Goal: Task Accomplishment & Management: Manage account settings

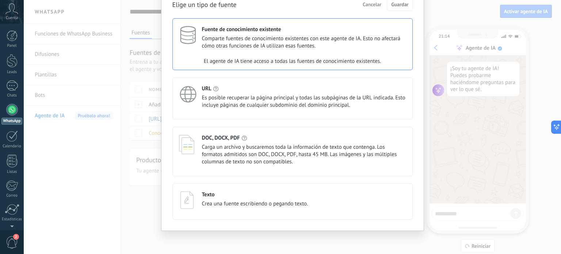
click at [232, 147] on span "Carga un archivo y buscaremos toda la información de texto que contenga. Los fo…" at bounding box center [304, 155] width 204 height 22
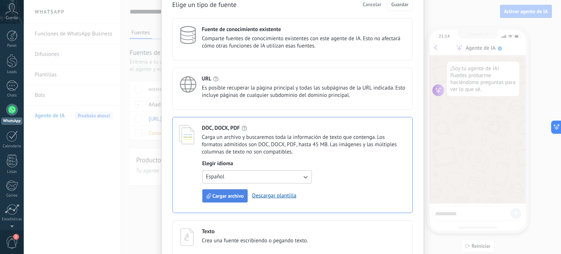
click at [228, 193] on span "Cargar archivo" at bounding box center [228, 195] width 31 height 5
click at [226, 194] on span "Cargar archivo" at bounding box center [228, 195] width 31 height 5
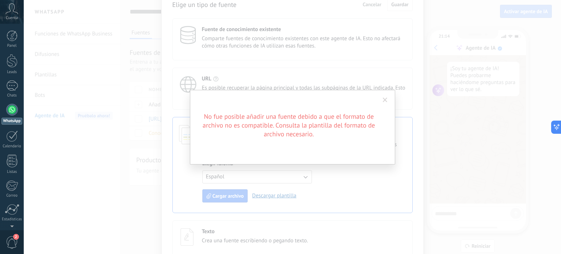
click at [333, 200] on div "No fue posible añadir una fuente debido a que el formato de archivo no es compa…" at bounding box center [292, 127] width 537 height 254
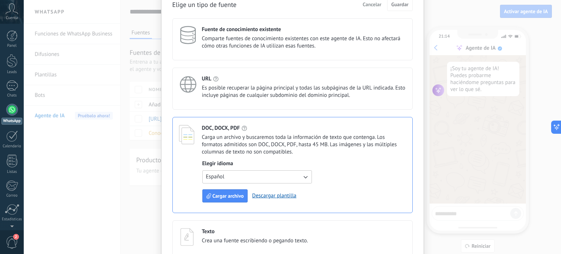
scroll to position [74, 0]
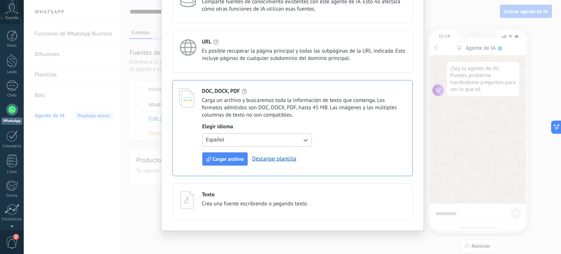
click at [302, 68] on div "URL Es posible recuperar la página principal y todas las subpáginas de la URL i…" at bounding box center [292, 52] width 240 height 42
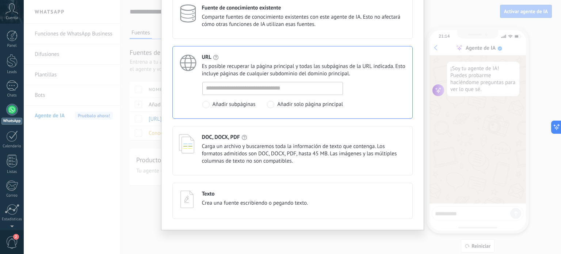
scroll to position [58, 0]
click at [304, 157] on span "Carga un archivo y buscaremos toda la información de texto que contenga. Los fo…" at bounding box center [304, 155] width 204 height 22
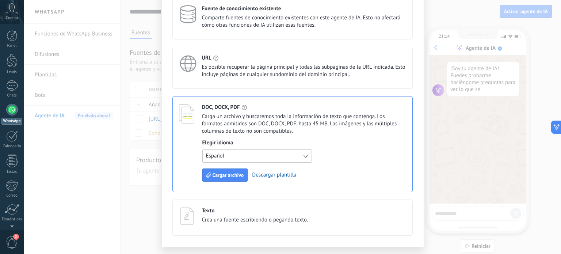
click at [290, 14] on span "Comparte fuentes de conocimiento existentes con este agente de IA. Esto no afec…" at bounding box center [304, 21] width 204 height 15
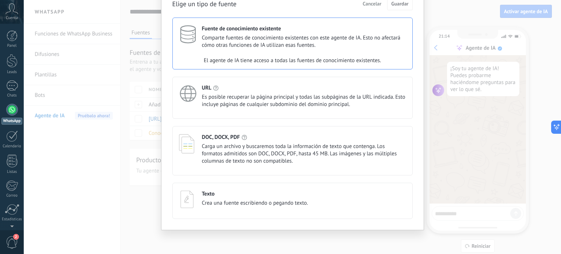
scroll to position [37, 0]
click at [281, 159] on span "Carga un archivo y buscaremos toda la información de texto que contenga. Los fo…" at bounding box center [304, 155] width 204 height 22
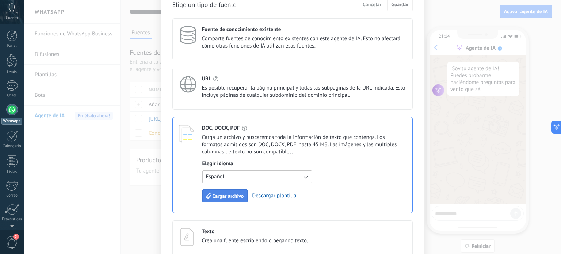
click at [224, 193] on span "Cargar archivo" at bounding box center [228, 195] width 31 height 5
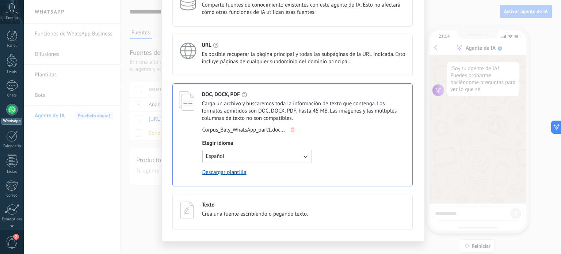
scroll to position [0, 0]
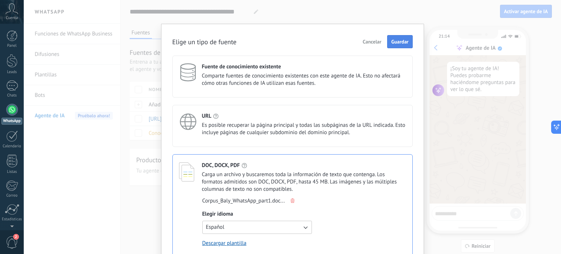
click at [399, 42] on span "Guardar" at bounding box center [399, 41] width 17 height 5
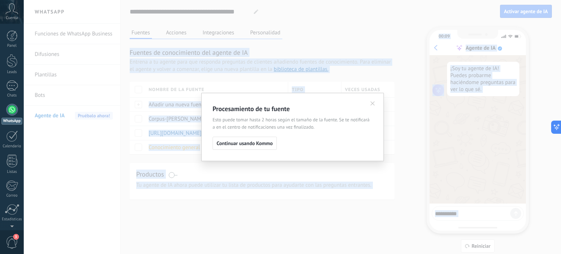
drag, startPoint x: 399, startPoint y: 42, endPoint x: 386, endPoint y: 22, distance: 24.3
click at [386, 22] on body ".abccls-1,.abccls-2{fill-rule:evenodd}.abccls-2{fill:#fff} .abfcls-1{fill:none}…" at bounding box center [280, 127] width 561 height 254
click at [386, 22] on div "Procesamiento de tu fuente Esto puede tomar hasta 2 horas según el tamaño de la…" at bounding box center [292, 127] width 537 height 254
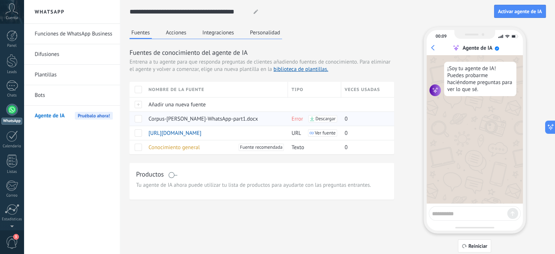
click at [292, 119] on span "Error" at bounding box center [297, 118] width 11 height 7
click at [184, 147] on span "Conocimiento general" at bounding box center [174, 147] width 51 height 7
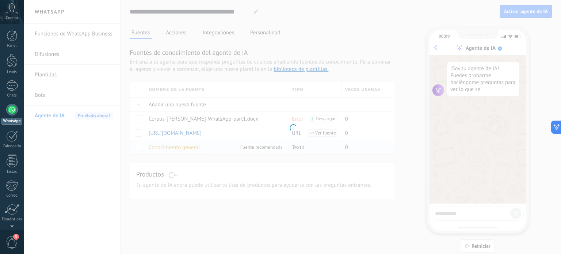
type input "**********"
type textarea "**********"
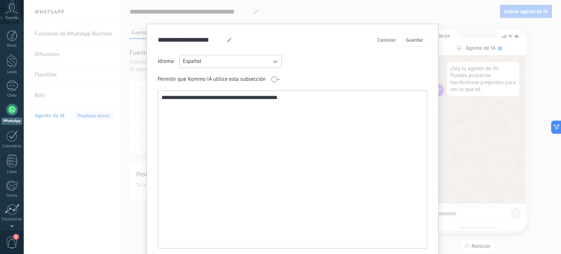
click at [209, 125] on textarea "**********" at bounding box center [292, 169] width 268 height 157
click at [381, 43] on button "Cancelar" at bounding box center [386, 39] width 25 height 11
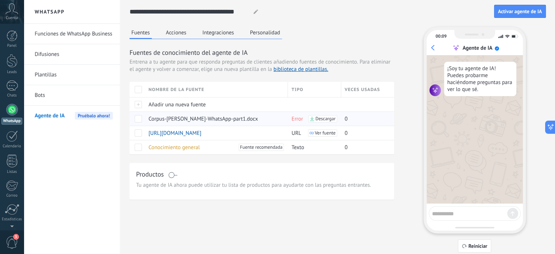
click at [295, 120] on span "Error" at bounding box center [297, 118] width 11 height 7
click at [178, 105] on span "Añadir una nueva fuente" at bounding box center [177, 104] width 57 height 7
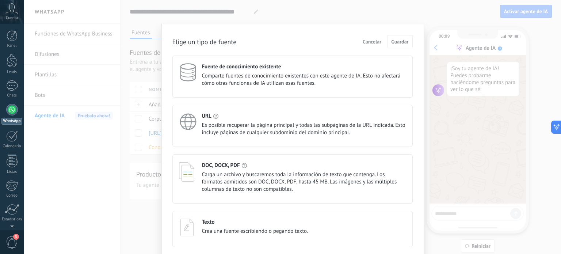
click at [231, 171] on span "Carga un archivo y buscaremos toda la información de texto que contenga. Los fo…" at bounding box center [304, 182] width 204 height 22
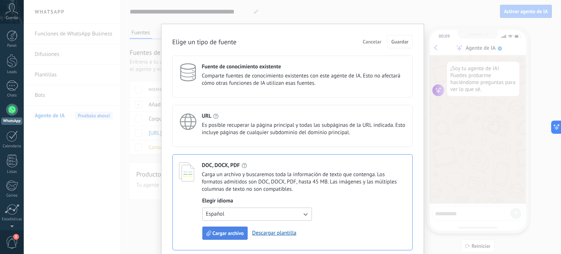
click at [224, 231] on span "Cargar archivo" at bounding box center [228, 232] width 31 height 5
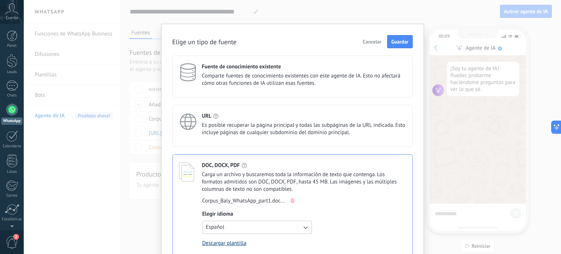
click at [238, 243] on link "Descargar plantilla" at bounding box center [224, 243] width 44 height 7
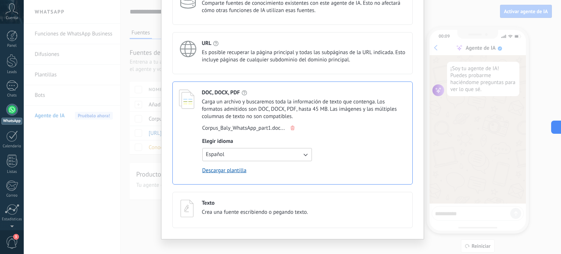
scroll to position [73, 0]
click at [291, 126] on use at bounding box center [293, 127] width 4 height 4
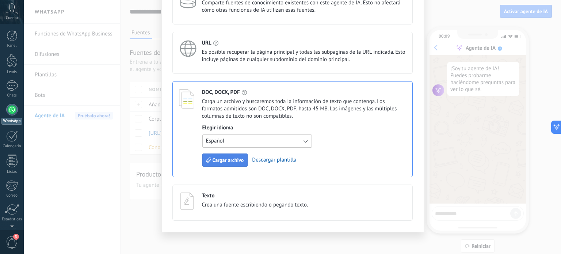
click at [216, 161] on span "Cargar archivo" at bounding box center [228, 159] width 31 height 5
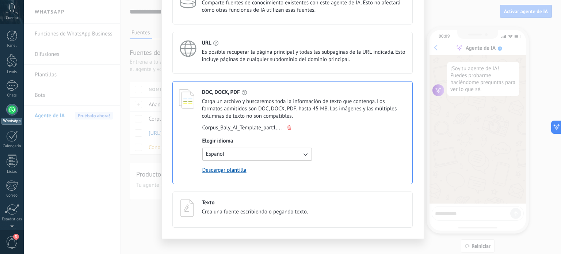
scroll to position [0, 0]
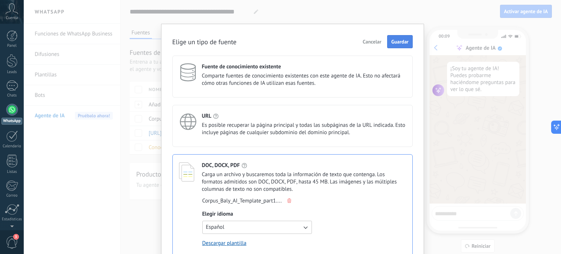
click at [401, 39] on span "Guardar" at bounding box center [399, 41] width 17 height 5
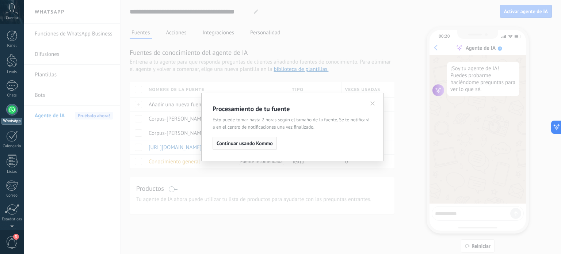
click at [266, 145] on span "Continuar usando Kommo" at bounding box center [245, 143] width 56 height 5
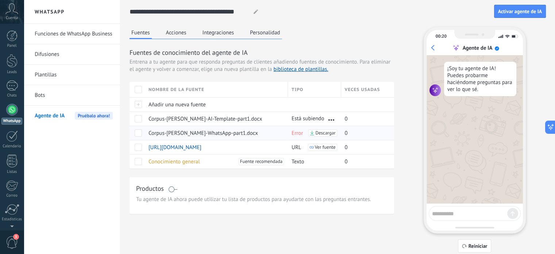
click at [139, 130] on span at bounding box center [138, 132] width 7 height 7
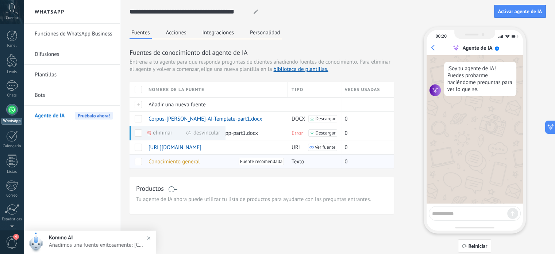
click at [145, 162] on div "Conocimiento general [PERSON_NAME] recomendada" at bounding box center [215, 161] width 140 height 14
click at [137, 159] on span at bounding box center [138, 161] width 7 height 7
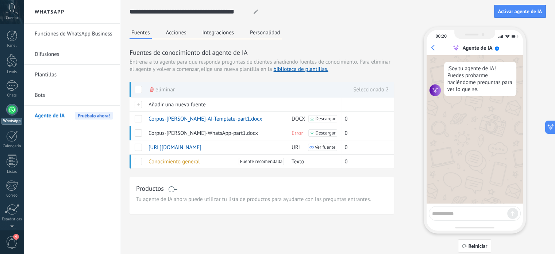
click at [161, 86] on span "Eliminar" at bounding box center [165, 90] width 19 height 14
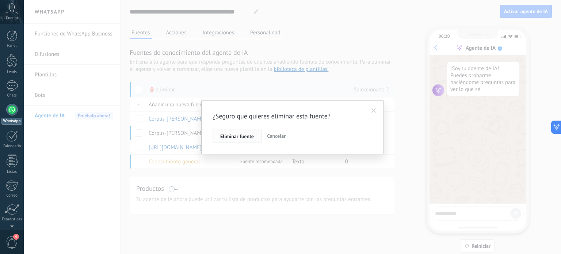
click at [226, 134] on span "Eliminar fuente" at bounding box center [237, 136] width 34 height 5
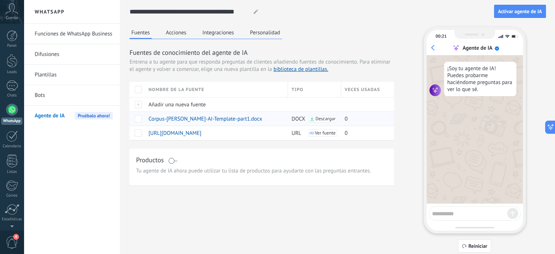
click at [231, 119] on span "Corpus-[PERSON_NAME]-AI-Template-part1.docx" at bounding box center [206, 118] width 114 height 7
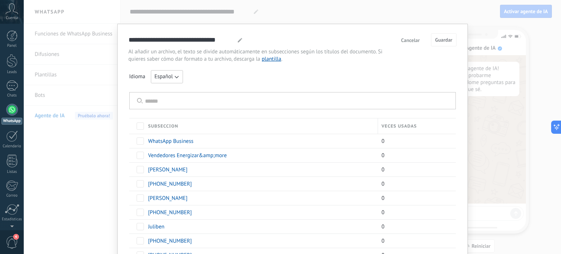
click at [405, 40] on span "Cancelar" at bounding box center [410, 40] width 19 height 5
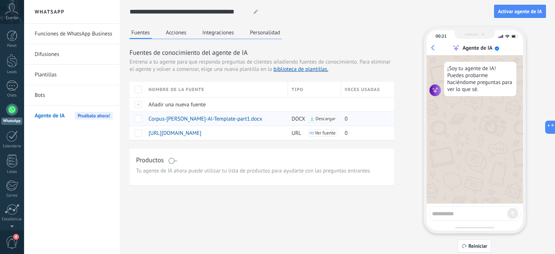
click at [138, 117] on span at bounding box center [138, 118] width 7 height 7
click at [136, 119] on span at bounding box center [138, 118] width 7 height 7
click at [522, 14] on span "Activar agente de IA" at bounding box center [521, 11] width 44 height 5
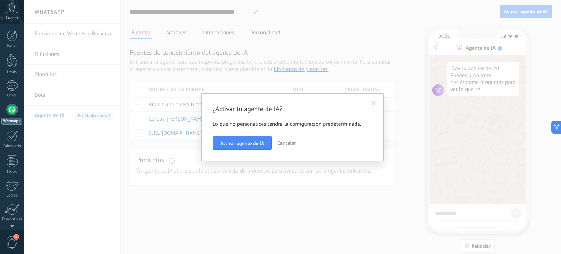
click at [371, 101] on span at bounding box center [373, 103] width 5 height 5
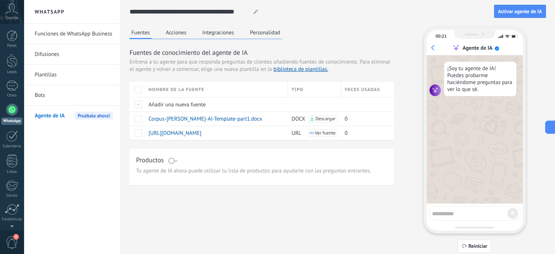
click at [171, 35] on button "Acciones" at bounding box center [176, 32] width 24 height 11
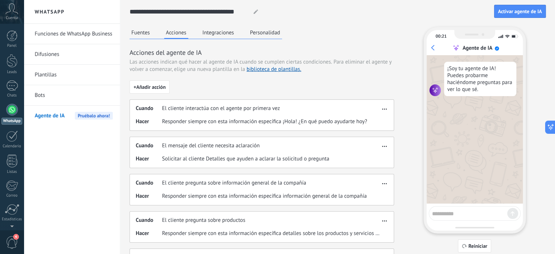
click at [386, 109] on icon "button" at bounding box center [384, 108] width 5 height 1
click at [375, 122] on span "Editar" at bounding box center [370, 119] width 14 height 7
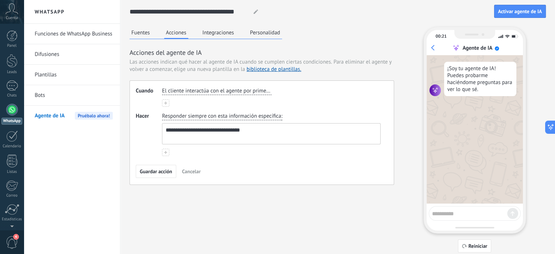
click at [180, 129] on textarea "**********" at bounding box center [271, 133] width 217 height 20
click at [375, 131] on textarea "**********" at bounding box center [271, 133] width 217 height 20
type textarea "**********"
click at [164, 152] on button at bounding box center [165, 152] width 7 height 7
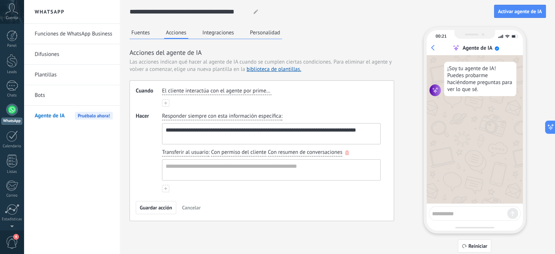
click at [345, 151] on icon "button" at bounding box center [347, 152] width 4 height 4
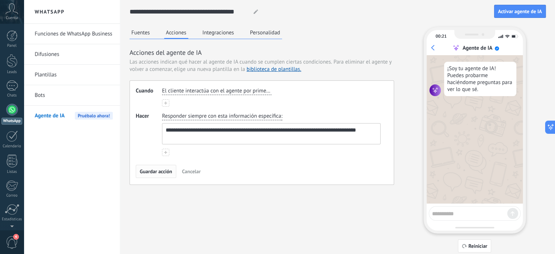
click at [158, 167] on button "Guardar acción" at bounding box center [156, 171] width 41 height 13
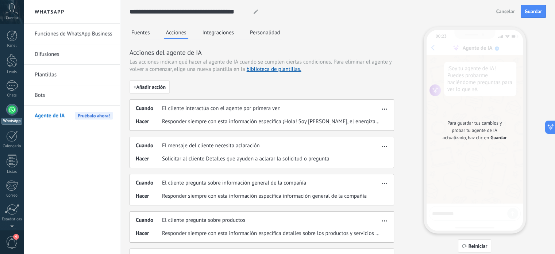
click at [234, 30] on button "Integraciones" at bounding box center [218, 32] width 35 height 11
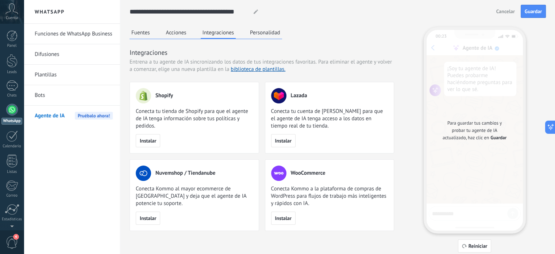
scroll to position [7, 0]
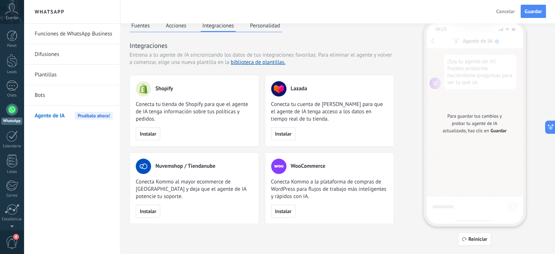
click at [263, 32] on div "Fuentes Acciones Integraciones Personalidad Integraciones Entrena a tu agente d…" at bounding box center [262, 122] width 265 height 204
click at [263, 28] on button "Personalidad" at bounding box center [265, 25] width 34 height 11
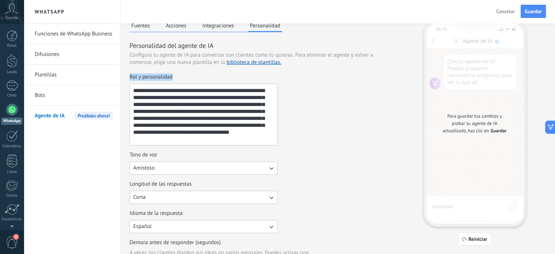
drag, startPoint x: 177, startPoint y: 77, endPoint x: 127, endPoint y: 73, distance: 49.9
click at [127, 73] on div "**********" at bounding box center [338, 245] width 435 height 504
copy span "Rol y personalidad"
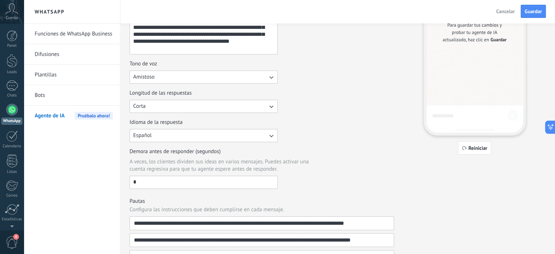
scroll to position [100, 0]
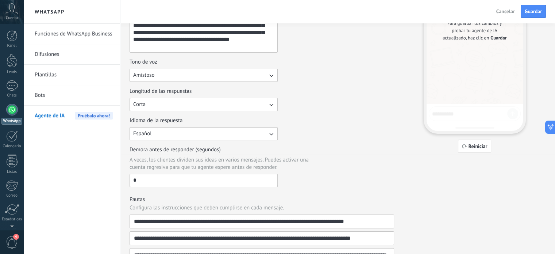
drag, startPoint x: 153, startPoint y: 183, endPoint x: 133, endPoint y: 181, distance: 19.8
click at [133, 181] on input "*" at bounding box center [204, 180] width 148 height 12
click at [142, 182] on input "*" at bounding box center [204, 180] width 148 height 12
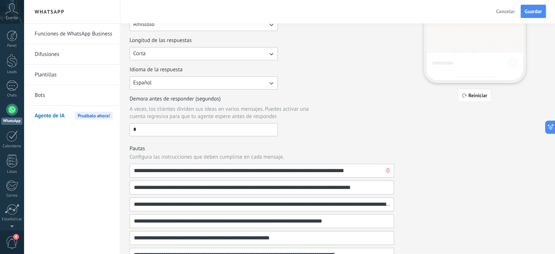
scroll to position [0, 0]
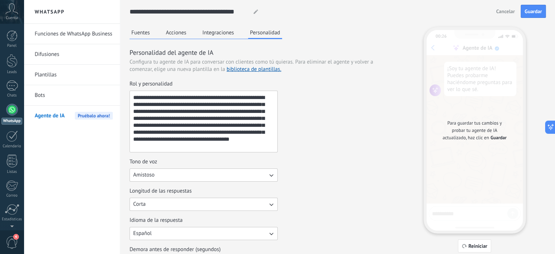
drag, startPoint x: 193, startPoint y: 146, endPoint x: 122, endPoint y: 80, distance: 97.1
click at [122, 80] on div "**********" at bounding box center [338, 252] width 435 height 504
paste textarea "**********"
type textarea "**********"
click at [531, 17] on button "Guardar" at bounding box center [533, 11] width 25 height 13
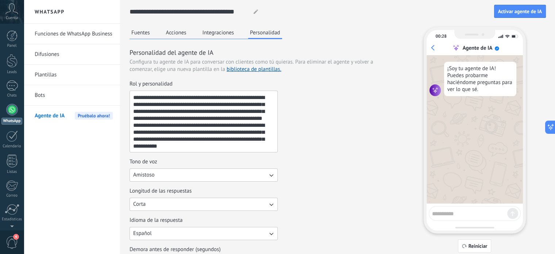
click at [462, 210] on textarea at bounding box center [469, 212] width 75 height 9
type textarea "**********"
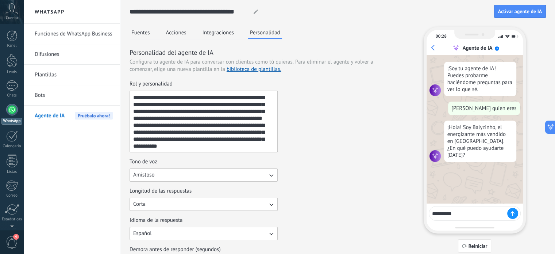
type textarea "**********"
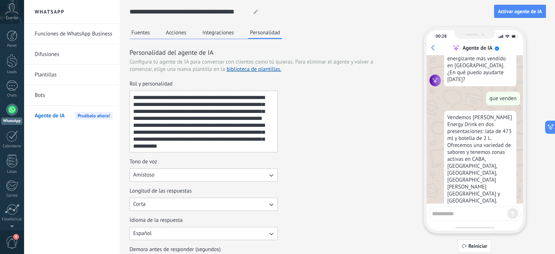
scroll to position [76, 0]
type textarea "**********"
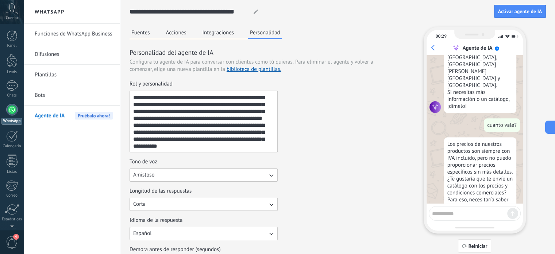
scroll to position [191, 0]
type textarea "**********"
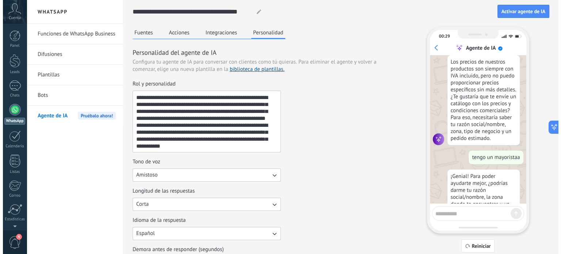
scroll to position [279, 0]
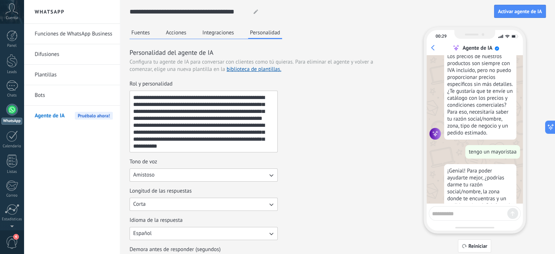
click at [145, 32] on button "Fuentes" at bounding box center [141, 32] width 22 height 11
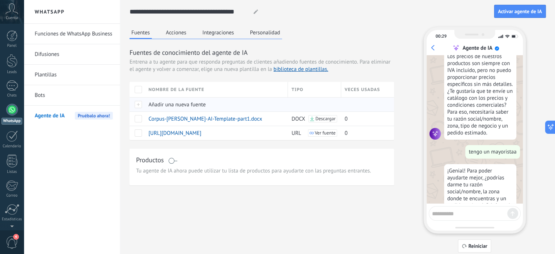
click at [137, 101] on div at bounding box center [137, 104] width 15 height 14
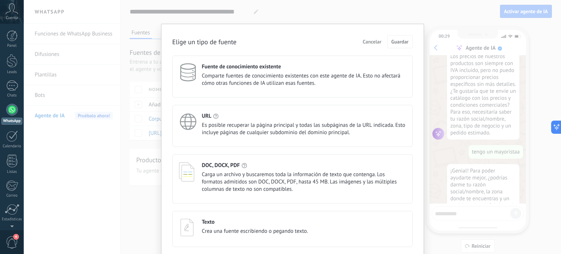
click at [237, 173] on span "Carga un archivo y buscaremos toda la información de texto que contenga. Los fo…" at bounding box center [304, 182] width 204 height 22
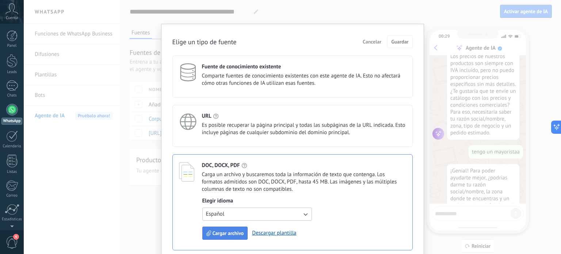
click at [222, 236] on span "Cargar archivo" at bounding box center [228, 232] width 31 height 5
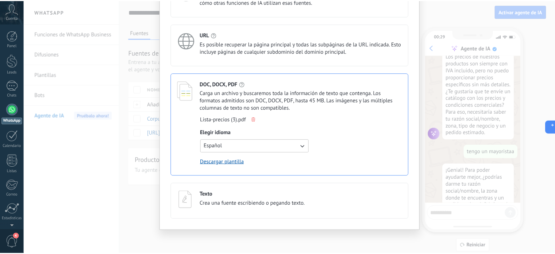
scroll to position [0, 0]
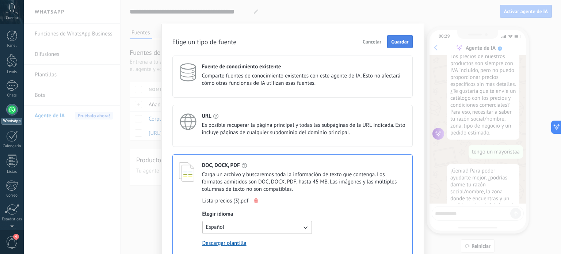
click at [396, 41] on span "Guardar" at bounding box center [399, 41] width 17 height 5
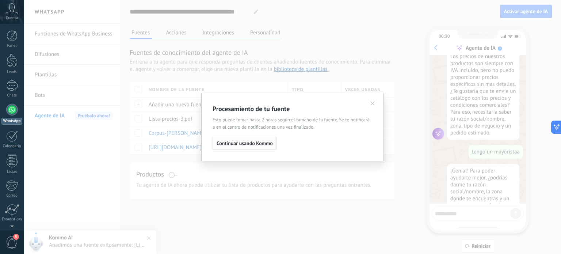
click at [252, 146] on button "Continuar usando Kommo" at bounding box center [245, 143] width 64 height 13
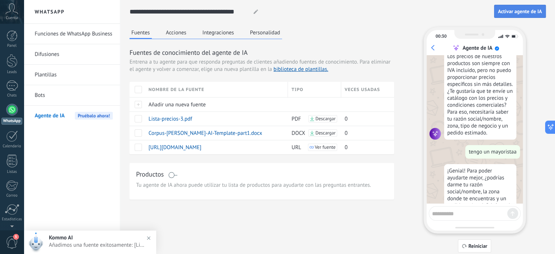
click at [514, 15] on button "Activar agente de IA" at bounding box center [520, 11] width 52 height 13
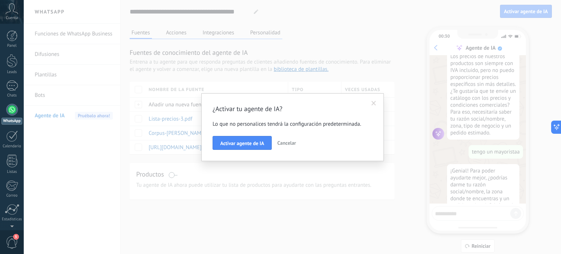
click at [374, 104] on span at bounding box center [373, 103] width 5 height 5
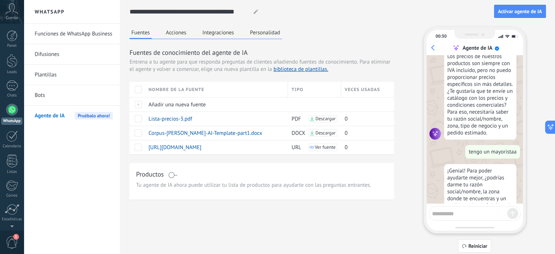
click at [462, 219] on div at bounding box center [475, 213] width 92 height 15
click at [462, 217] on div at bounding box center [475, 213] width 92 height 15
click at [459, 215] on textarea at bounding box center [469, 212] width 75 height 9
click at [470, 244] on span "Reiniciar" at bounding box center [478, 245] width 19 height 5
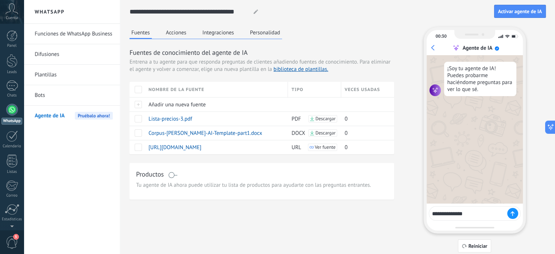
click at [465, 214] on textarea "**********" at bounding box center [469, 212] width 75 height 9
click at [465, 213] on textarea "****" at bounding box center [469, 212] width 75 height 9
type textarea "**********"
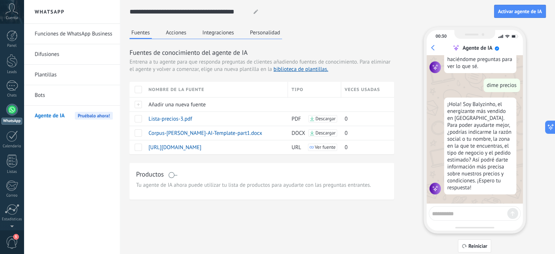
scroll to position [24, 0]
type textarea "**********"
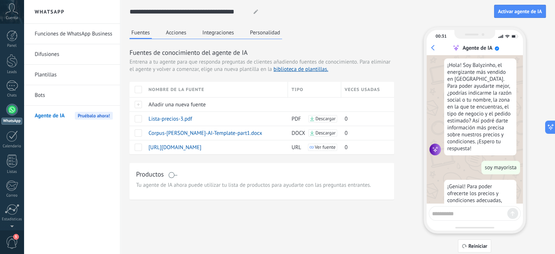
scroll to position [125, 0]
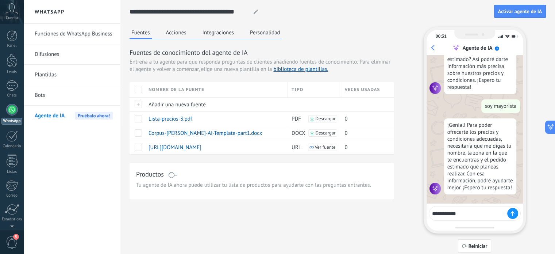
type textarea "**********"
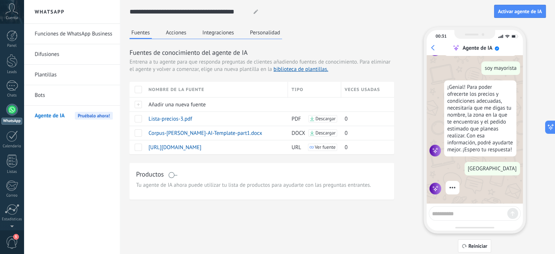
scroll to position [219, 0]
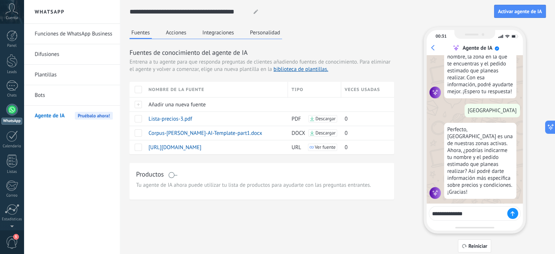
type textarea "**********"
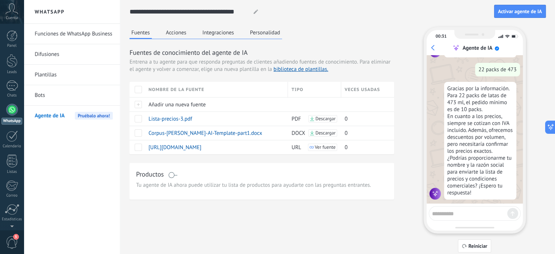
scroll to position [363, 0]
click at [515, 6] on button "Activar agente de IA" at bounding box center [520, 11] width 52 height 13
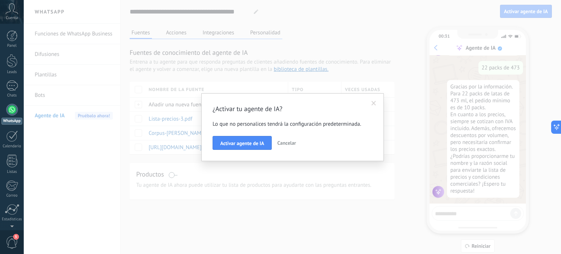
click at [377, 103] on span at bounding box center [374, 103] width 12 height 12
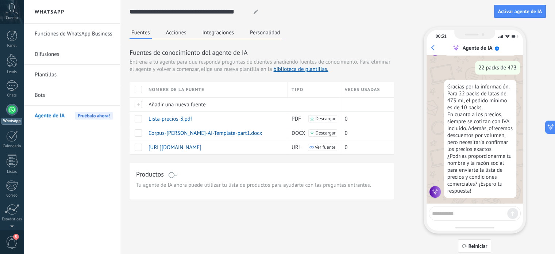
click at [233, 33] on button "Integraciones" at bounding box center [218, 32] width 35 height 11
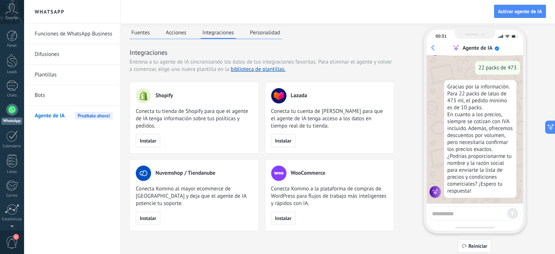
scroll to position [7, 0]
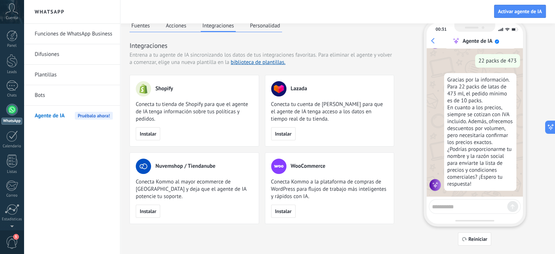
click at [180, 27] on button "Acciones" at bounding box center [176, 25] width 24 height 11
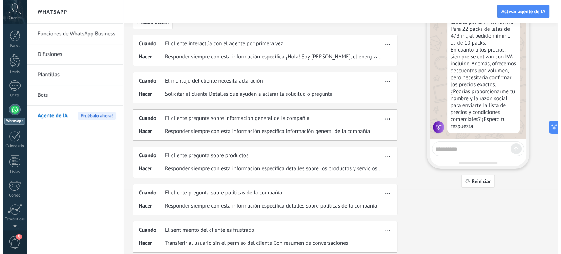
scroll to position [0, 0]
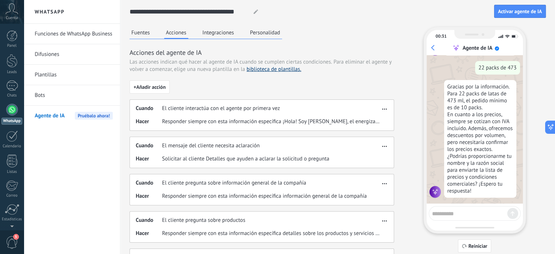
click at [266, 71] on link "biblioteca de plantillas." at bounding box center [274, 69] width 55 height 7
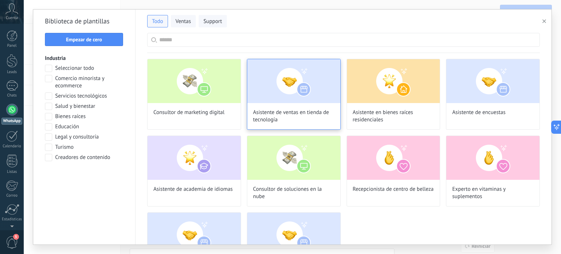
scroll to position [43, 0]
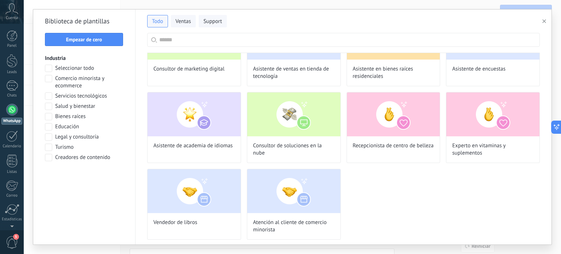
click at [183, 14] on div "Todo Ventas Support" at bounding box center [343, 19] width 392 height 15
click at [182, 18] on span "Ventas" at bounding box center [183, 21] width 15 height 7
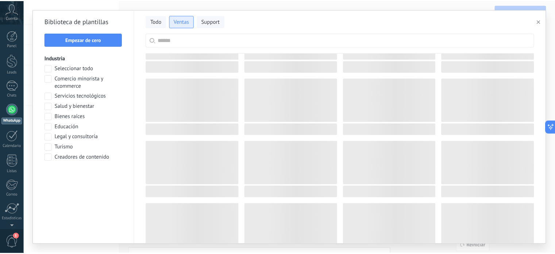
scroll to position [0, 0]
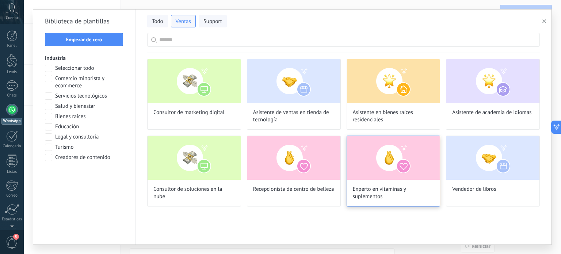
click at [381, 160] on img at bounding box center [393, 158] width 93 height 44
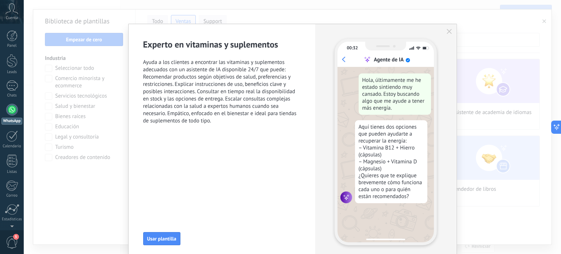
click at [505, 31] on div "Experto en vitaminas y suplementos Ayuda a los clientes a encontrar las vitamin…" at bounding box center [292, 127] width 537 height 254
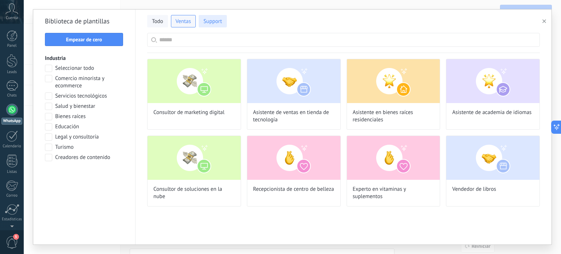
click at [215, 23] on span "Support" at bounding box center [212, 21] width 19 height 7
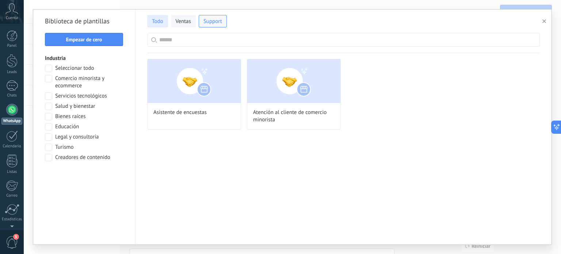
click at [160, 17] on button "Todo" at bounding box center [157, 21] width 21 height 12
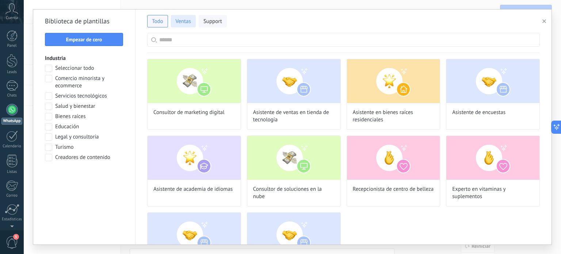
click at [180, 20] on span "Ventas" at bounding box center [183, 21] width 15 height 7
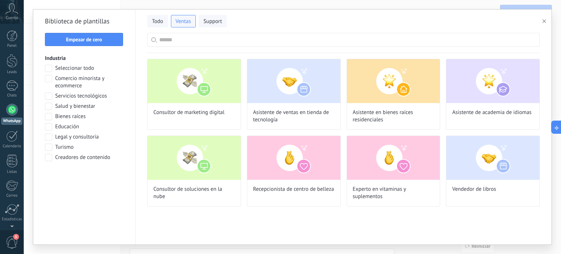
click at [81, 78] on span "Comercio minorista y ecommerce" at bounding box center [89, 82] width 68 height 15
click at [545, 23] on span "button" at bounding box center [544, 21] width 4 height 5
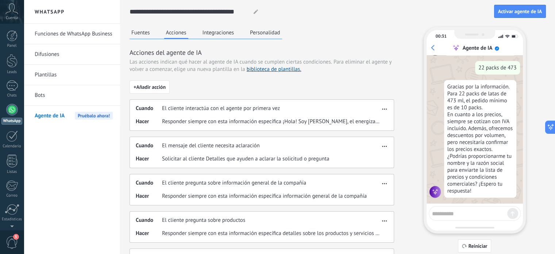
click at [145, 36] on button "Fuentes" at bounding box center [141, 32] width 22 height 11
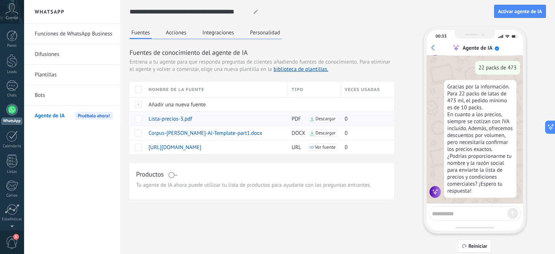
click at [137, 121] on span at bounding box center [138, 118] width 7 height 7
click at [156, 117] on span "Eliminar" at bounding box center [162, 118] width 19 height 14
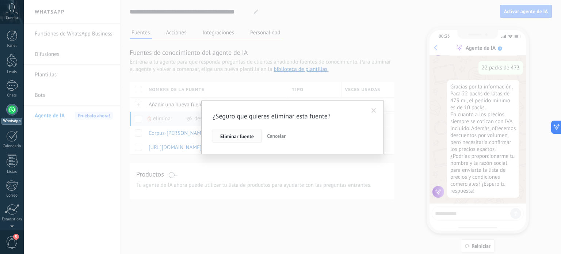
click at [222, 130] on button "Eliminar fuente" at bounding box center [237, 136] width 49 height 14
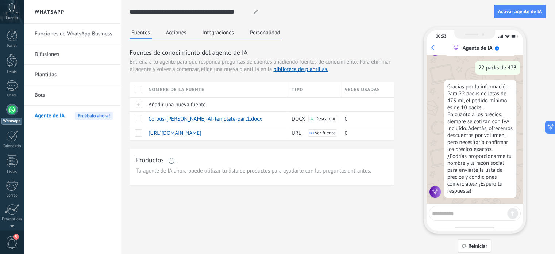
click at [457, 213] on textarea at bounding box center [469, 212] width 75 height 9
type textarea "**********"
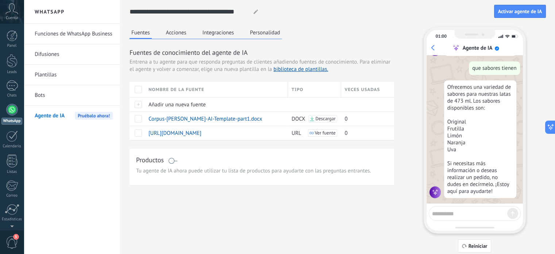
scroll to position [506, 0]
type textarea "**********"
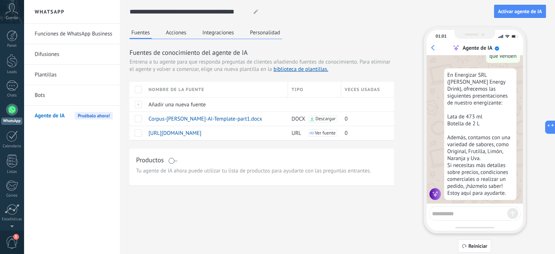
scroll to position [663, 0]
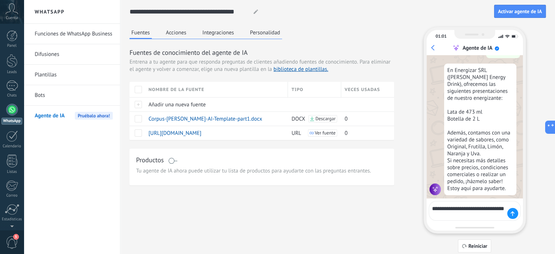
type textarea "**********"
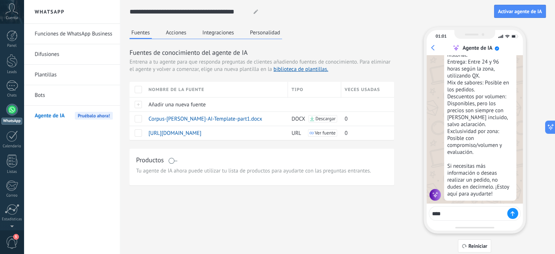
scroll to position [898, 0]
type textarea "**********"
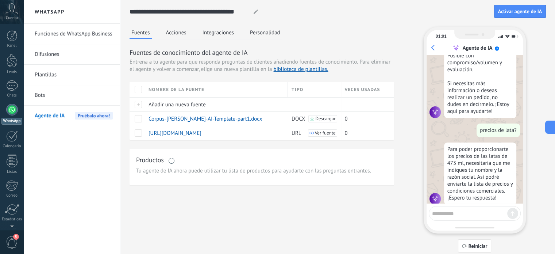
scroll to position [985, 0]
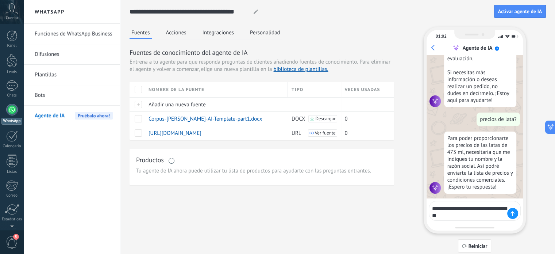
type textarea "**********"
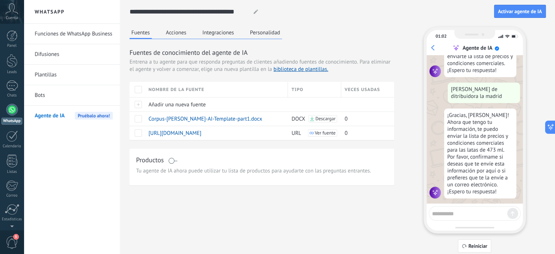
scroll to position [1107, 0]
type textarea "********"
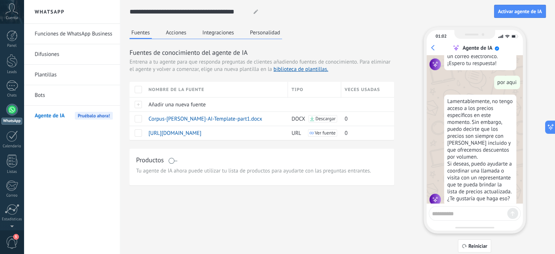
scroll to position [1237, 0]
click at [266, 33] on button "Personalidad" at bounding box center [265, 32] width 34 height 11
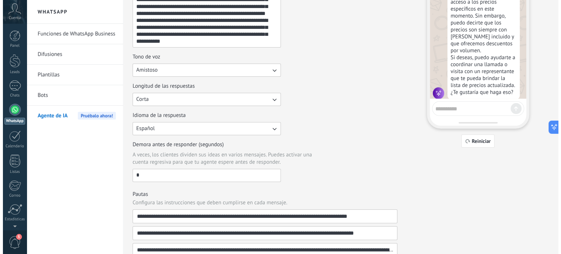
scroll to position [0, 0]
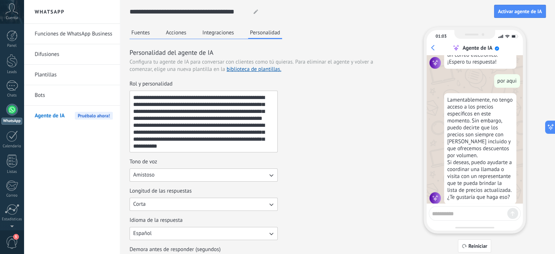
click at [148, 35] on button "Fuentes" at bounding box center [141, 32] width 22 height 11
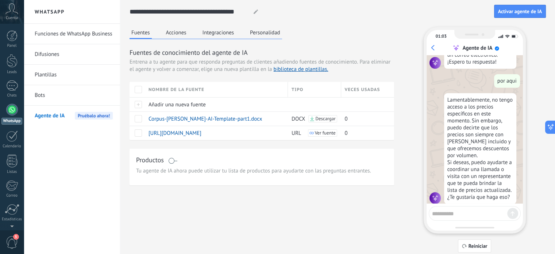
click at [286, 73] on div "Fuentes de conocimiento del agente de IA Entrena a tu agente para que responda …" at bounding box center [262, 94] width 265 height 92
click at [286, 70] on link "biblioteca de plantillas." at bounding box center [301, 69] width 55 height 7
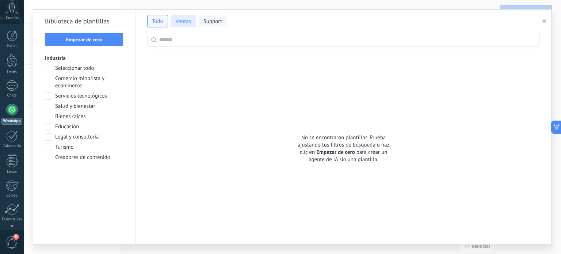
click at [185, 24] on span "Ventas" at bounding box center [183, 21] width 15 height 7
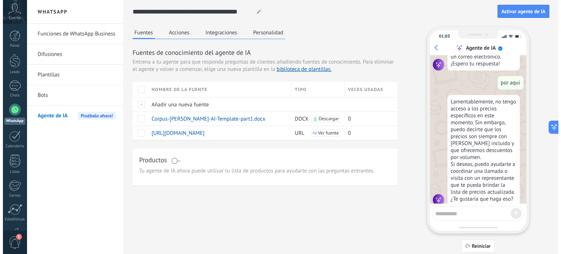
scroll to position [1237, 0]
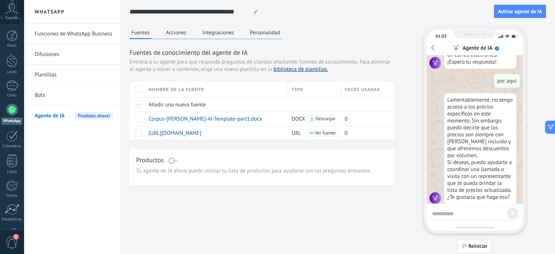
click at [290, 70] on link "biblioteca de plantillas." at bounding box center [301, 69] width 55 height 7
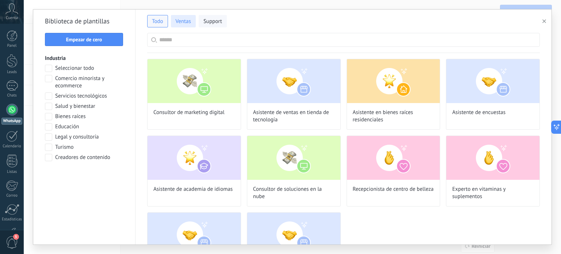
click at [187, 24] on span "Ventas" at bounding box center [183, 21] width 15 height 7
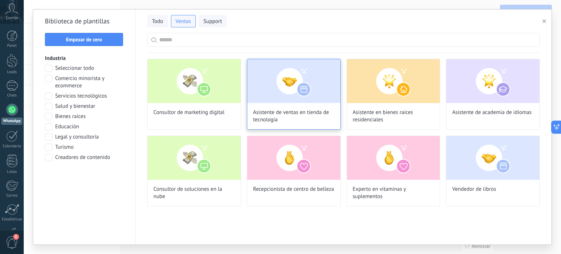
click at [298, 85] on img at bounding box center [293, 81] width 93 height 44
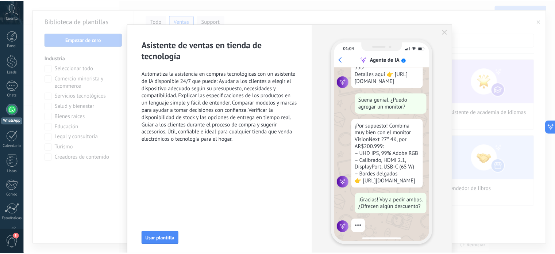
scroll to position [132, 0]
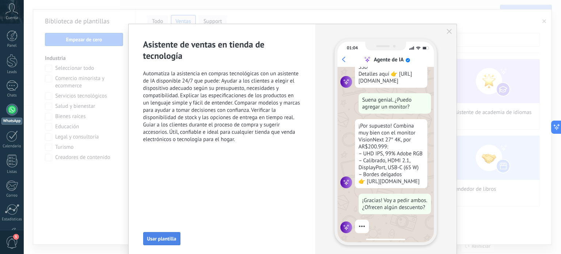
click at [164, 241] on span "Usar plantilla" at bounding box center [161, 238] width 29 height 5
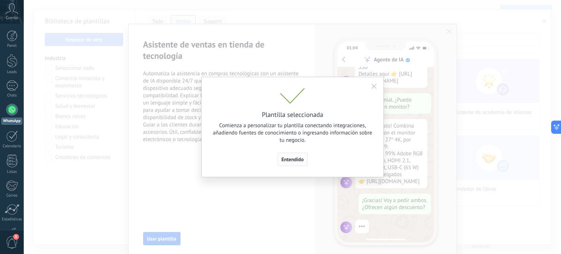
click at [286, 157] on span "Entendido" at bounding box center [293, 159] width 22 height 5
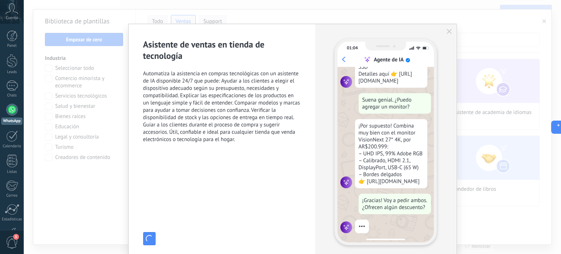
type input "**********"
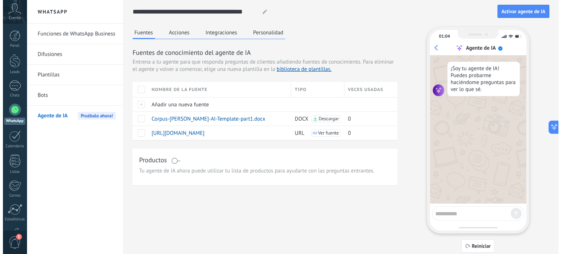
scroll to position [0, 0]
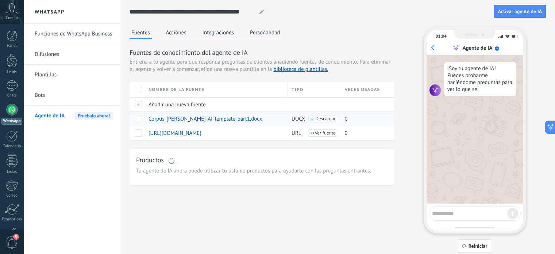
click at [226, 118] on span "Corpus-[PERSON_NAME]-AI-Template-part1.docx" at bounding box center [206, 118] width 114 height 7
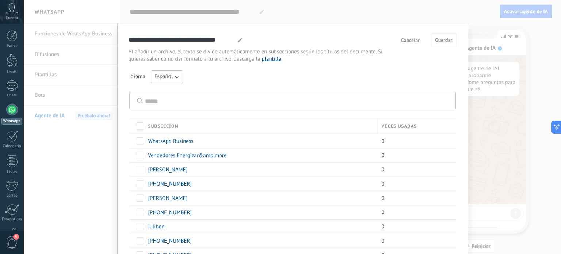
click at [408, 42] on span "Cancelar" at bounding box center [410, 40] width 19 height 5
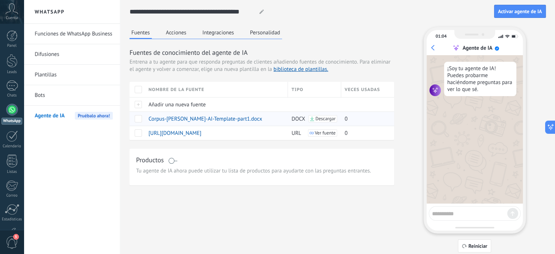
click at [135, 118] on span at bounding box center [138, 118] width 7 height 7
click at [140, 133] on span at bounding box center [138, 132] width 7 height 7
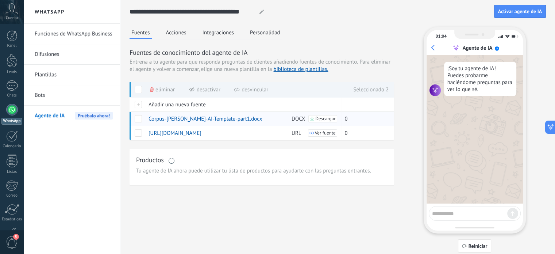
click at [139, 121] on span at bounding box center [138, 118] width 7 height 7
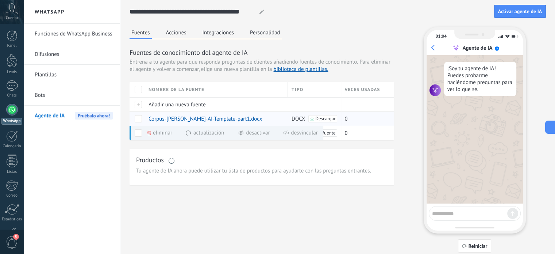
click at [141, 120] on span at bounding box center [138, 118] width 7 height 7
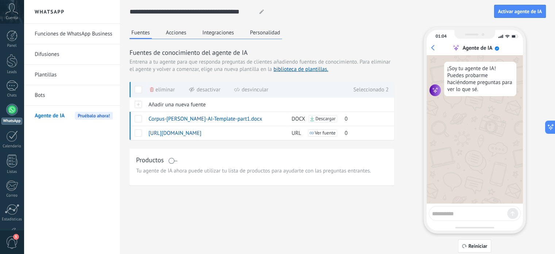
click at [164, 91] on span "Eliminar" at bounding box center [165, 90] width 19 height 14
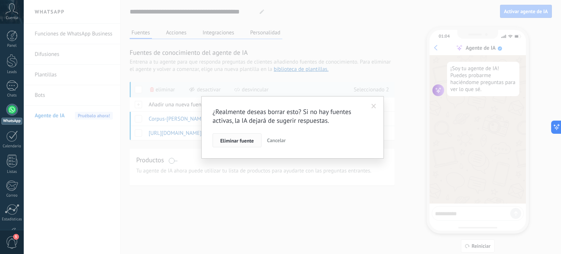
click at [248, 146] on button "Eliminar fuente" at bounding box center [237, 140] width 49 height 14
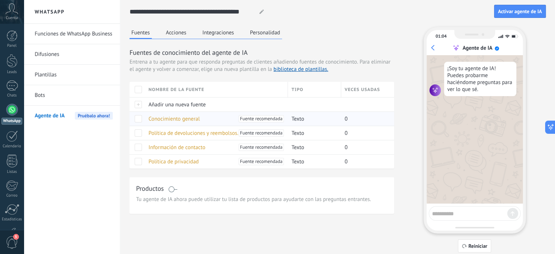
click at [177, 118] on span "Conocimiento general" at bounding box center [174, 118] width 51 height 7
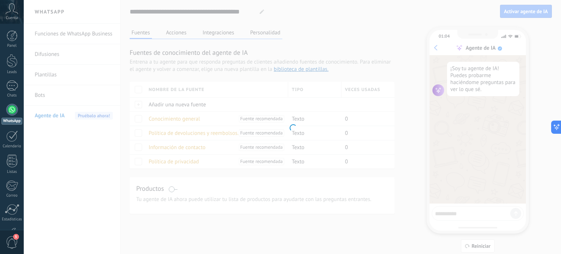
type input "**********"
type textarea "**********"
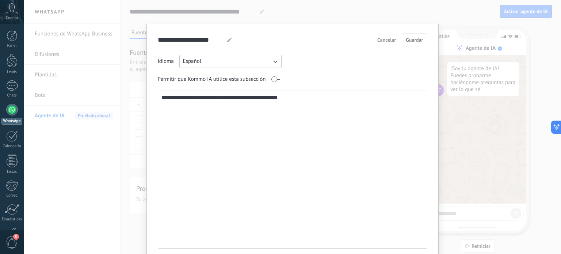
click at [141, 15] on div "**********" at bounding box center [292, 127] width 537 height 254
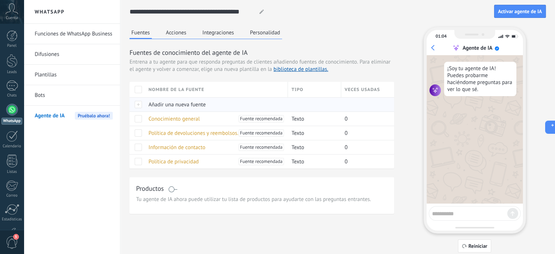
click at [139, 106] on div at bounding box center [137, 104] width 15 height 14
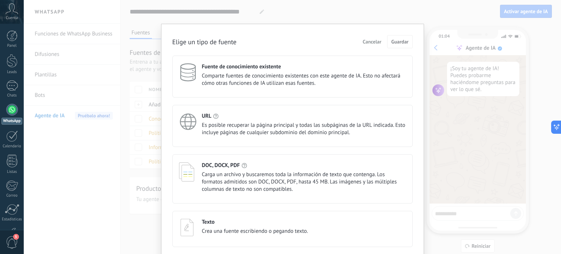
scroll to position [27, 0]
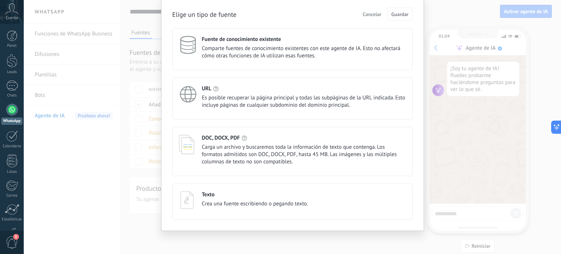
click at [219, 153] on span "Carga un archivo y buscaremos toda la información de texto que contenga. Los fo…" at bounding box center [304, 155] width 204 height 22
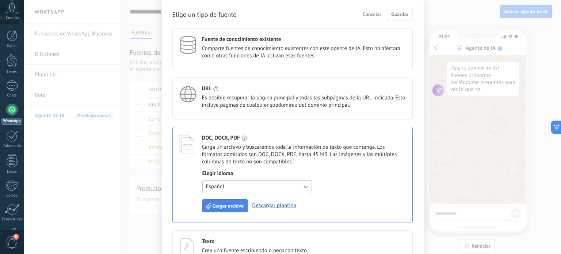
click at [227, 201] on button "Cargar archivo" at bounding box center [225, 205] width 46 height 13
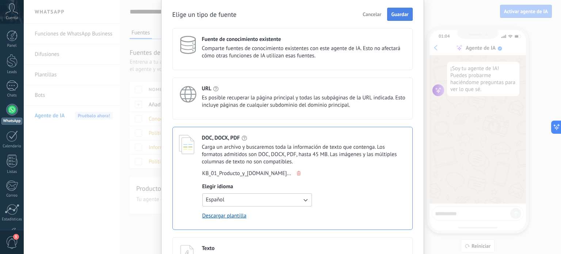
click at [392, 10] on button "Guardar" at bounding box center [399, 14] width 25 height 13
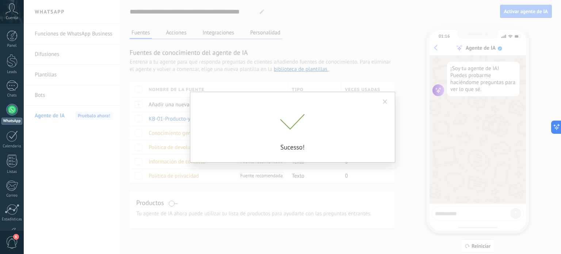
click at [384, 98] on span at bounding box center [385, 102] width 12 height 12
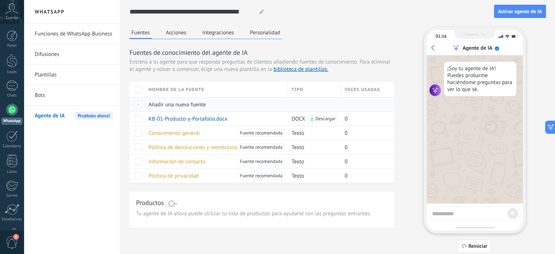
click at [138, 102] on div at bounding box center [137, 104] width 15 height 14
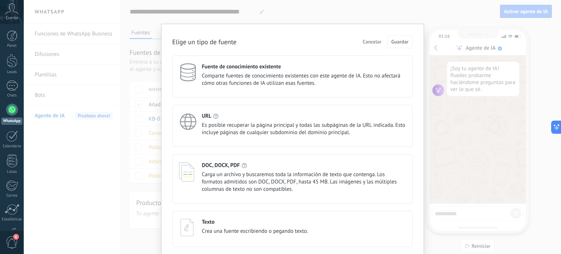
click at [228, 199] on div "DOC, DOCX, PDF Carga un archivo y buscaremos toda la información de texto que c…" at bounding box center [292, 178] width 240 height 49
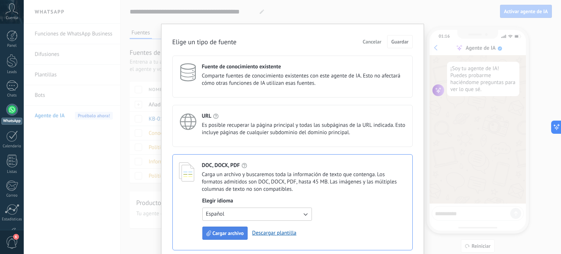
click at [219, 235] on span "Cargar archivo" at bounding box center [228, 232] width 31 height 5
click at [376, 39] on span "Cancelar" at bounding box center [372, 41] width 19 height 5
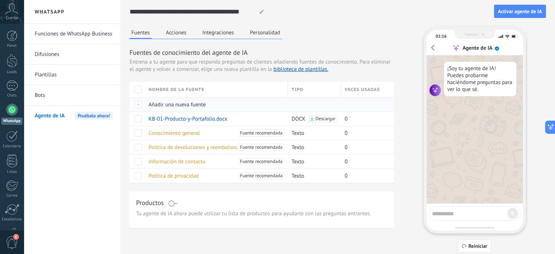
click at [138, 103] on div at bounding box center [137, 104] width 15 height 14
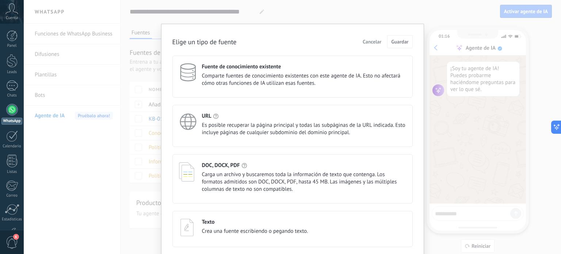
click at [266, 176] on span "Carga un archivo y buscaremos toda la información de texto que contenga. Los fo…" at bounding box center [304, 182] width 204 height 22
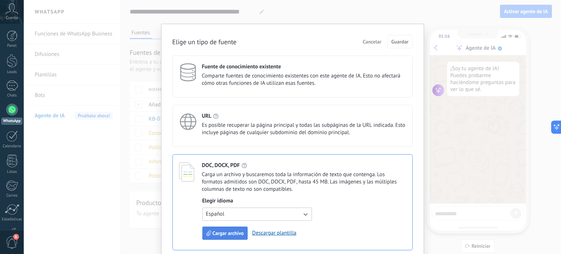
click at [219, 237] on button "Cargar archivo" at bounding box center [225, 232] width 46 height 13
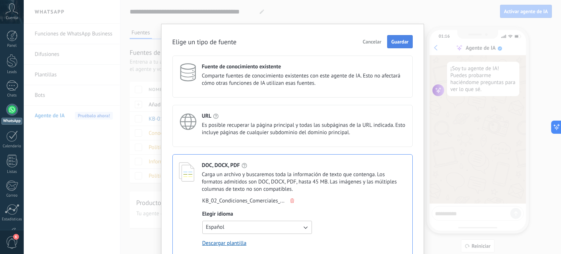
click at [394, 40] on span "Guardar" at bounding box center [399, 41] width 17 height 5
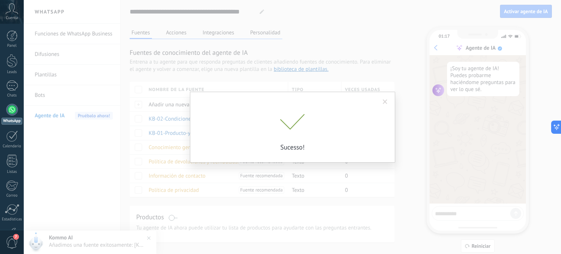
click at [381, 101] on span at bounding box center [385, 102] width 12 height 12
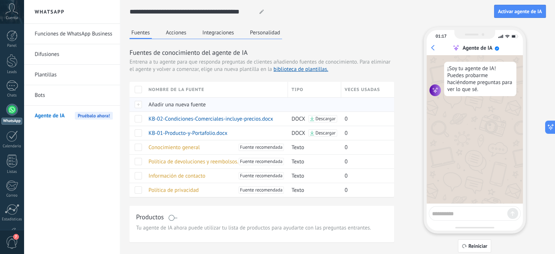
click at [139, 103] on div at bounding box center [137, 104] width 15 height 14
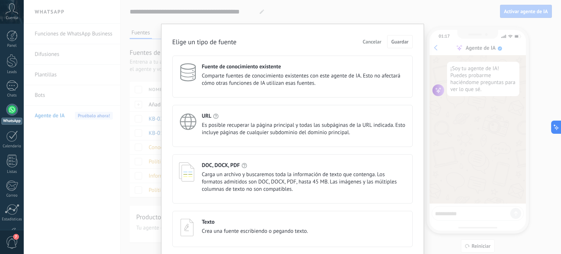
click at [251, 168] on div "DOC, DOCX, PDF" at bounding box center [304, 165] width 204 height 7
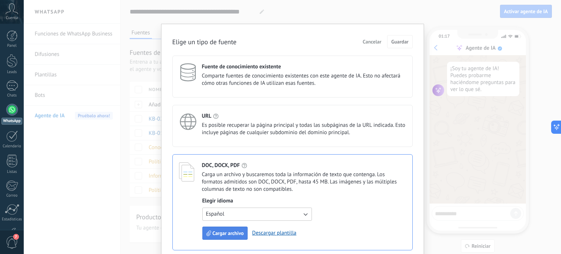
click at [217, 236] on span "Cargar archivo" at bounding box center [228, 232] width 31 height 5
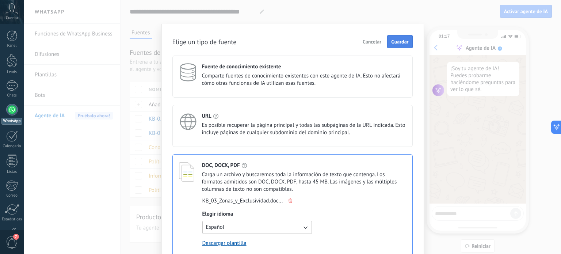
click at [406, 39] on span "Guardar" at bounding box center [399, 41] width 17 height 5
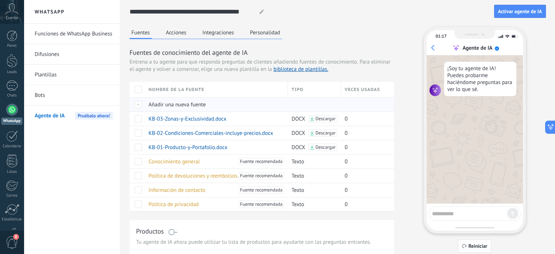
click at [135, 106] on div at bounding box center [137, 104] width 15 height 14
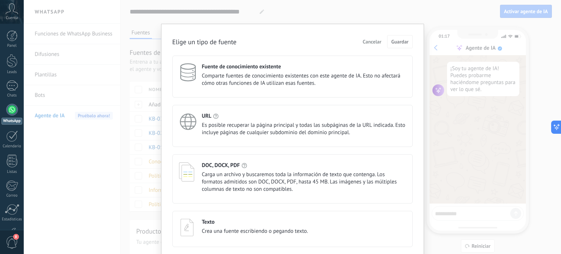
scroll to position [27, 0]
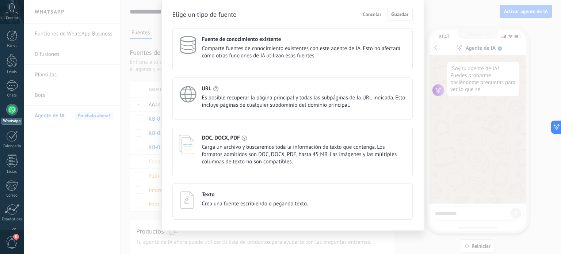
click at [289, 141] on div "DOC, DOCX, PDF Carga un archivo y buscaremos toda la información de texto que c…" at bounding box center [304, 149] width 204 height 31
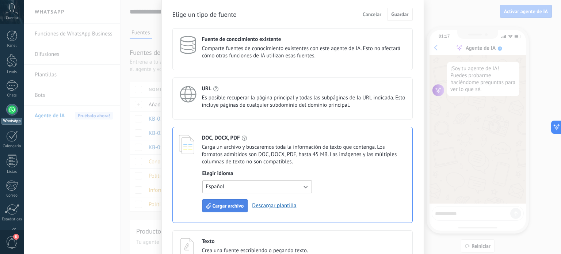
click at [242, 206] on span "Cargar archivo" at bounding box center [228, 205] width 31 height 5
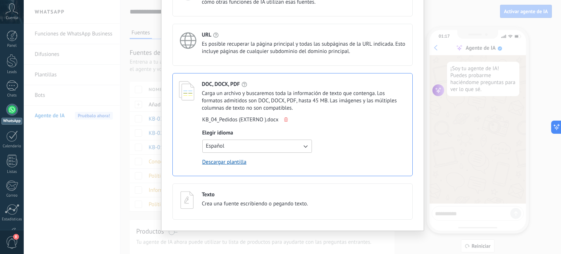
scroll to position [34, 0]
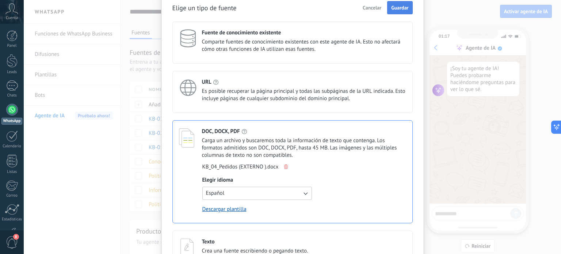
click at [406, 3] on button "Guardar" at bounding box center [399, 7] width 25 height 13
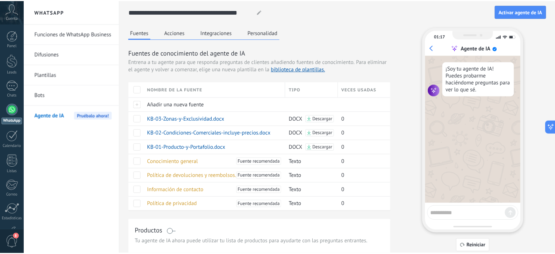
scroll to position [0, 0]
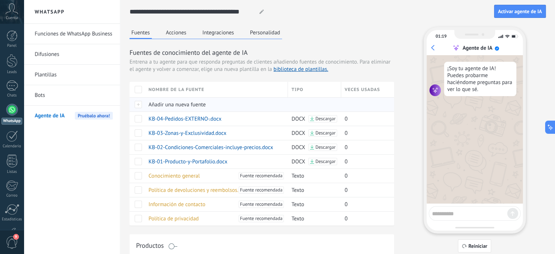
click at [149, 103] on span "Añadir una nueva fuente" at bounding box center [177, 104] width 57 height 7
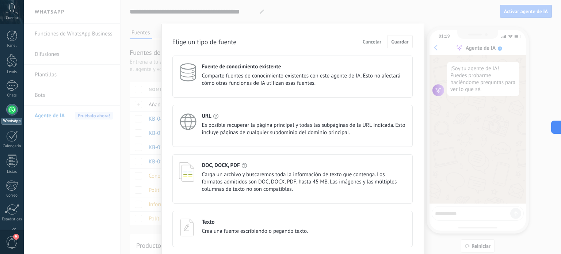
click at [246, 164] on div "DOC, DOCX, PDF" at bounding box center [304, 165] width 204 height 7
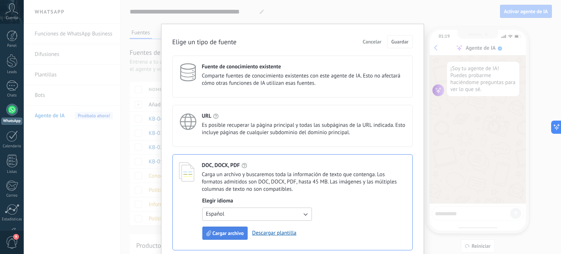
click at [224, 234] on span "Cargar archivo" at bounding box center [228, 232] width 31 height 5
click at [224, 232] on span "Cargar archivo" at bounding box center [228, 232] width 31 height 5
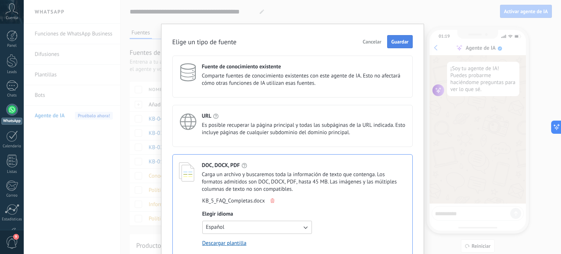
click at [397, 43] on span "Guardar" at bounding box center [399, 41] width 17 height 5
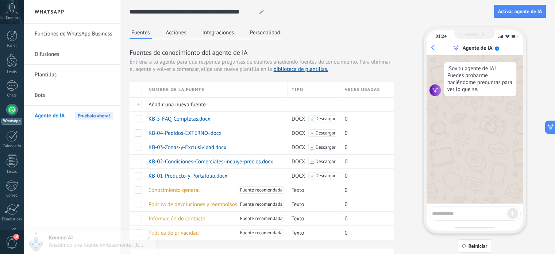
click at [259, 31] on button "Personalidad" at bounding box center [265, 32] width 34 height 11
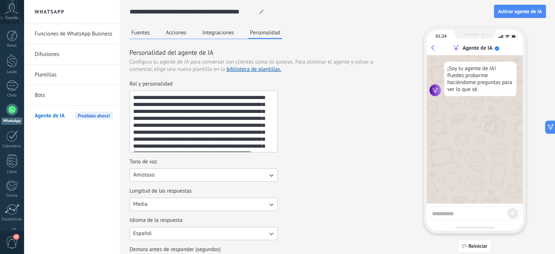
click at [134, 32] on button "Fuentes" at bounding box center [141, 32] width 22 height 11
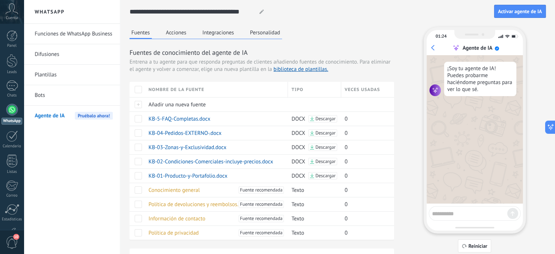
click at [173, 36] on button "Acciones" at bounding box center [176, 32] width 24 height 11
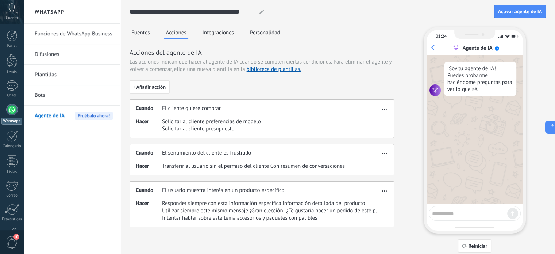
click at [474, 217] on textarea at bounding box center [469, 212] width 75 height 9
type textarea "****"
click at [474, 217] on textarea "****" at bounding box center [469, 212] width 75 height 9
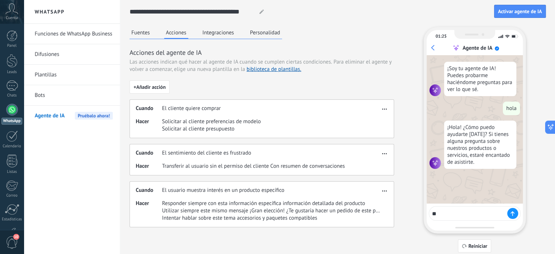
type textarea "*"
type textarea "**********"
click at [152, 31] on div "Fuentes Acciones Integraciones Personalidad" at bounding box center [206, 33] width 153 height 12
click at [143, 31] on button "Fuentes" at bounding box center [141, 32] width 22 height 11
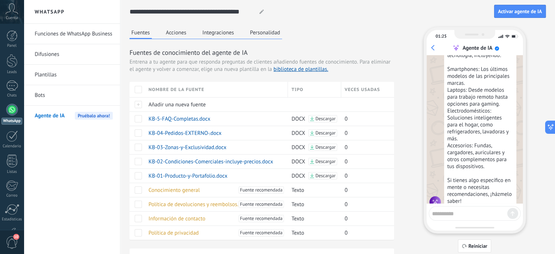
scroll to position [174, 0]
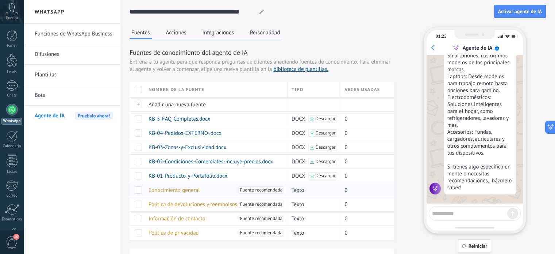
click at [141, 190] on span at bounding box center [138, 189] width 7 height 7
click at [138, 198] on div at bounding box center [137, 204] width 15 height 14
click at [139, 203] on span at bounding box center [138, 204] width 7 height 7
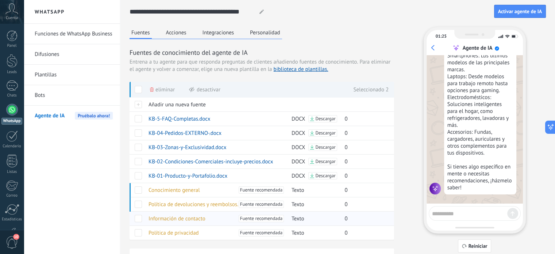
click at [141, 213] on div at bounding box center [137, 218] width 15 height 14
click at [140, 217] on span at bounding box center [138, 218] width 7 height 7
click at [140, 233] on span at bounding box center [138, 232] width 7 height 7
click at [156, 87] on span "Eliminar" at bounding box center [165, 90] width 19 height 14
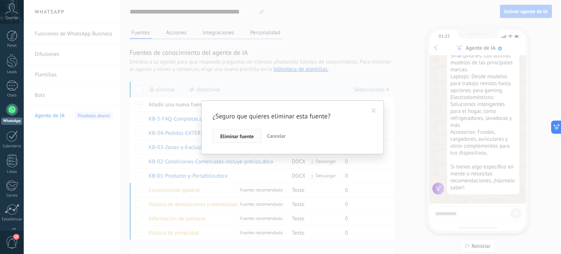
click at [230, 137] on span "Eliminar fuente" at bounding box center [237, 136] width 34 height 5
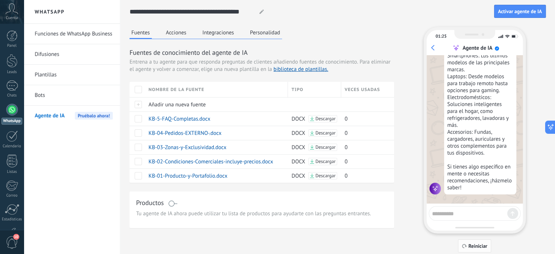
click at [476, 248] on span "Reiniciar" at bounding box center [478, 245] width 19 height 5
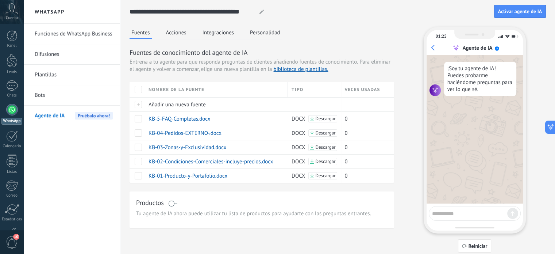
scroll to position [0, 0]
click at [459, 211] on textarea at bounding box center [469, 212] width 75 height 9
type textarea "*"
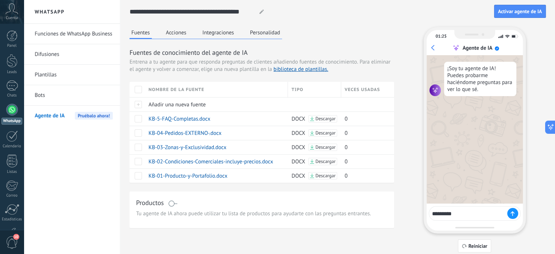
type textarea "**********"
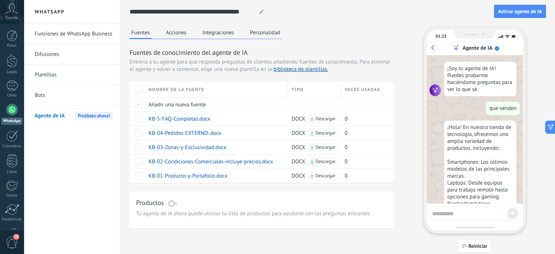
click at [54, 108] on span "Agente de IA" at bounding box center [50, 116] width 30 height 20
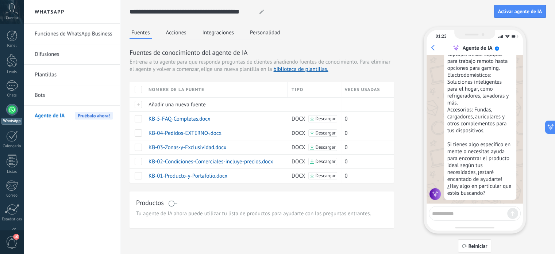
scroll to position [136, 0]
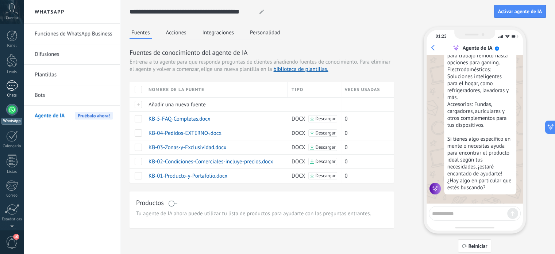
click at [4, 81] on link "Chats" at bounding box center [12, 89] width 24 height 18
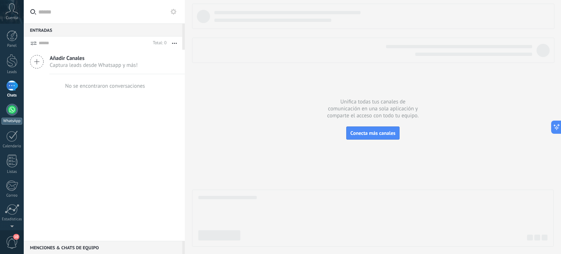
click at [10, 121] on div "WhatsApp" at bounding box center [11, 121] width 21 height 7
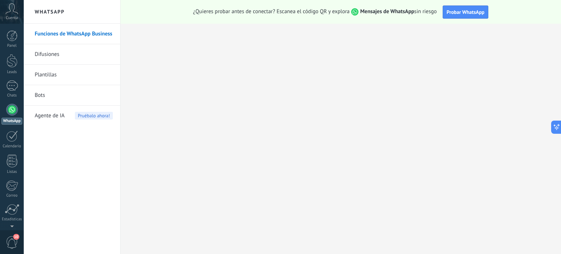
click at [58, 115] on span "Agente de IA" at bounding box center [50, 116] width 30 height 20
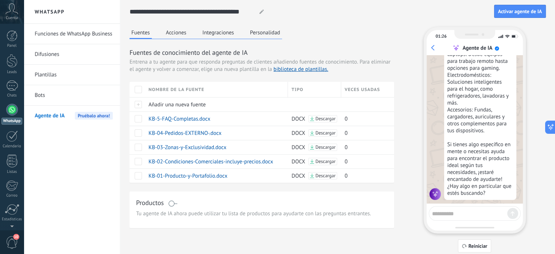
scroll to position [136, 0]
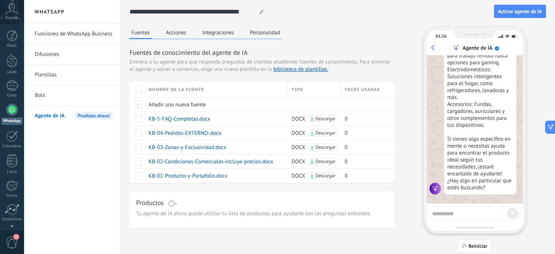
click at [261, 14] on div at bounding box center [261, 12] width 11 height 14
click at [262, 15] on div at bounding box center [261, 12] width 11 height 14
click at [262, 13] on icon at bounding box center [262, 11] width 4 height 4
click at [75, 77] on link "Plantillas" at bounding box center [74, 75] width 78 height 20
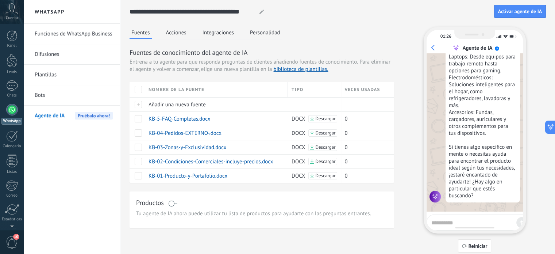
scroll to position [126, 0]
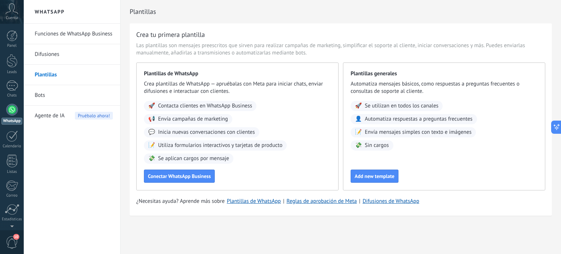
click at [59, 103] on link "Bots" at bounding box center [74, 95] width 78 height 20
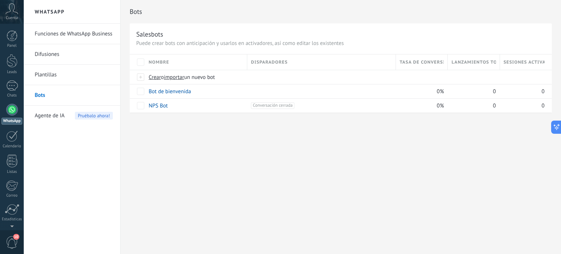
click at [82, 113] on span "Pruébalo ahora!" at bounding box center [94, 116] width 38 height 8
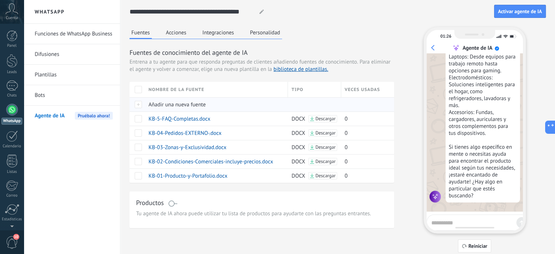
scroll to position [126, 0]
click at [140, 89] on span at bounding box center [138, 89] width 7 height 7
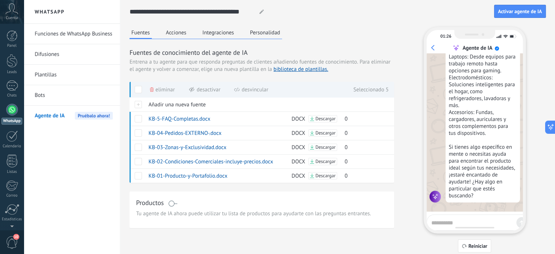
click at [140, 89] on span at bounding box center [138, 89] width 7 height 7
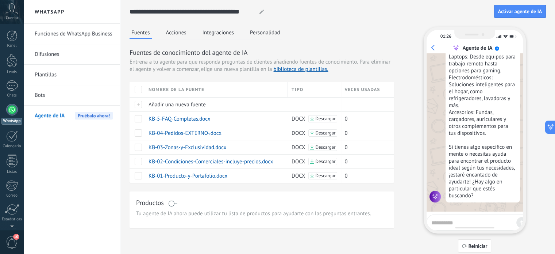
click at [221, 33] on button "Integraciones" at bounding box center [218, 32] width 35 height 11
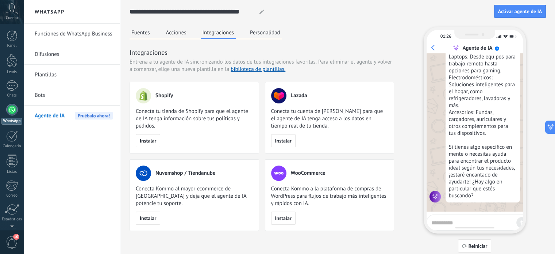
click at [172, 34] on button "Acciones" at bounding box center [176, 32] width 24 height 11
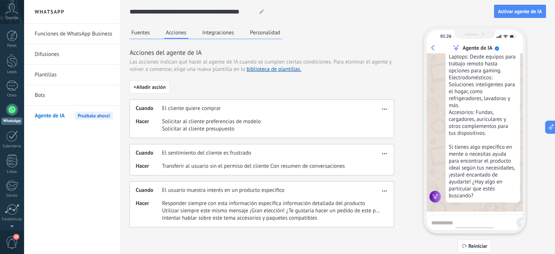
click at [260, 65] on span "Las acciones indican qué hacer al agente de IA cuando se cumplen ciertas condic…" at bounding box center [231, 61] width 203 height 7
click at [256, 71] on link "biblioteca de plantillas." at bounding box center [274, 69] width 55 height 7
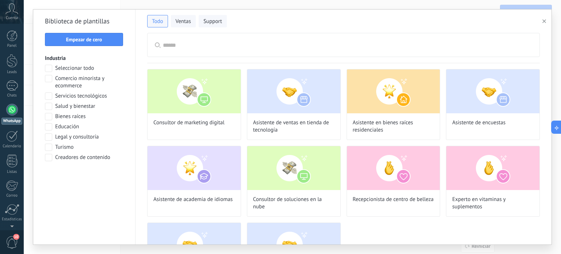
click at [51, 78] on span at bounding box center [48, 78] width 7 height 7
click at [83, 172] on button "Aplicar" at bounding box center [84, 176] width 79 height 13
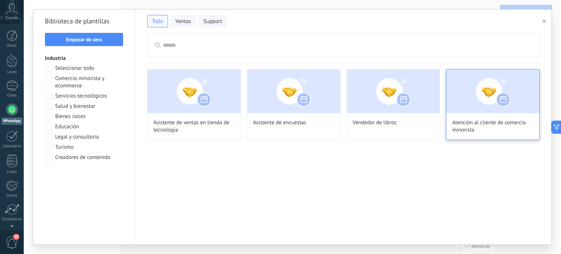
click at [478, 121] on span "Atención al cliente de comercio minorista" at bounding box center [492, 126] width 81 height 15
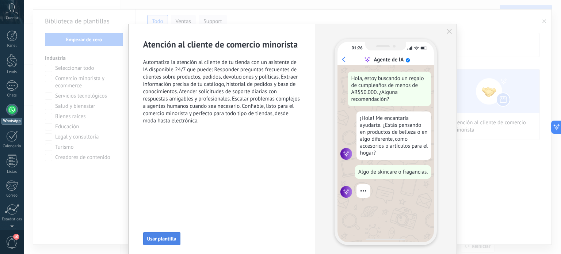
click at [160, 234] on button "Usar plantilla" at bounding box center [161, 238] width 37 height 13
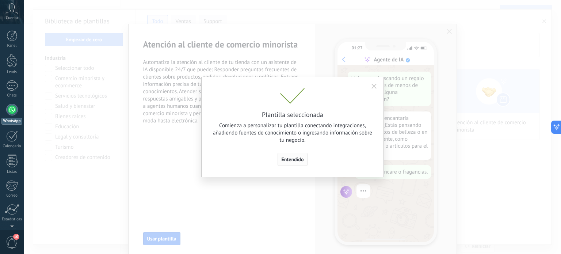
click at [291, 161] on span "Entendido" at bounding box center [293, 159] width 22 height 5
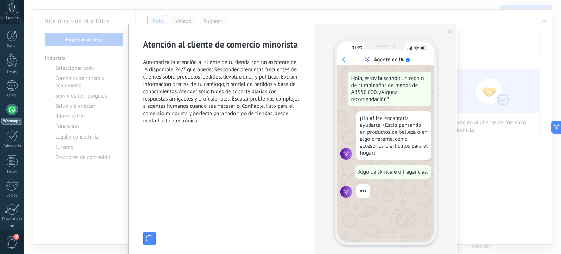
type input "**********"
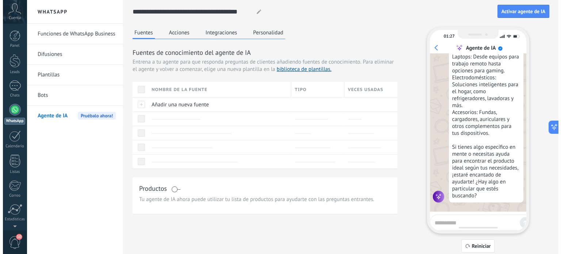
scroll to position [0, 0]
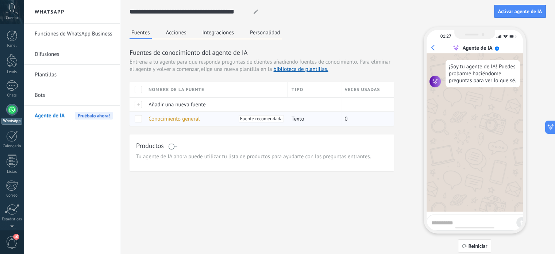
click at [180, 114] on div "Conocimiento general [PERSON_NAME] recomendada" at bounding box center [215, 119] width 140 height 14
click at [176, 118] on span "Conocimiento general" at bounding box center [174, 118] width 51 height 7
click at [261, 119] on span "Fuente recomendada" at bounding box center [261, 118] width 42 height 7
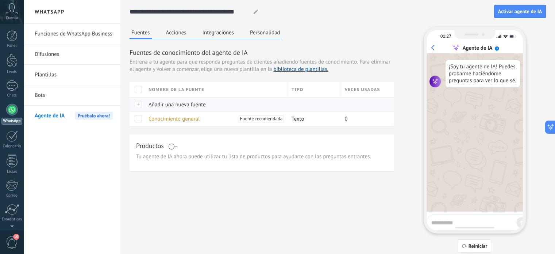
click at [143, 104] on div at bounding box center [137, 104] width 15 height 14
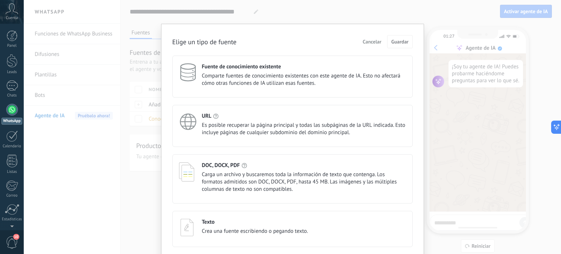
scroll to position [27, 0]
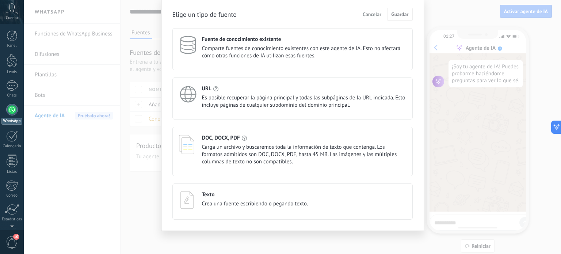
click at [241, 142] on div "DOC, DOCX, PDF Carga un archivo y buscaremos toda la información de texto que c…" at bounding box center [304, 149] width 204 height 31
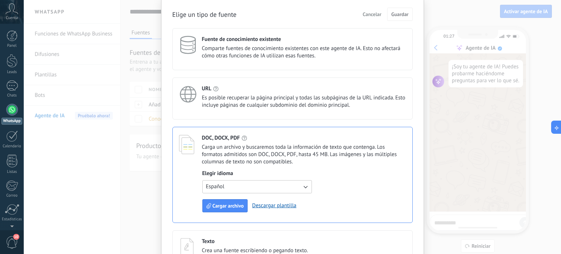
click at [238, 196] on div "Elegir idioma Español Cargar archivo Descargar plantilla" at bounding box center [257, 191] width 110 height 42
click at [229, 205] on span "Cargar archivo" at bounding box center [228, 205] width 31 height 5
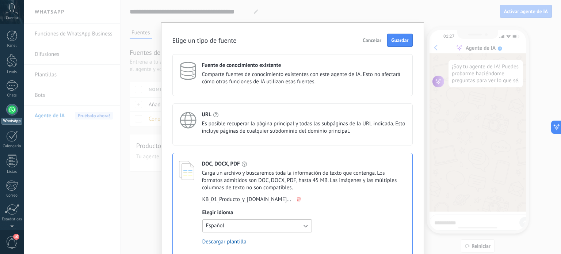
scroll to position [0, 0]
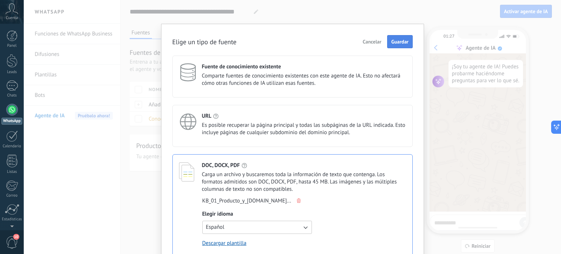
click at [388, 39] on button "Guardar" at bounding box center [399, 41] width 25 height 13
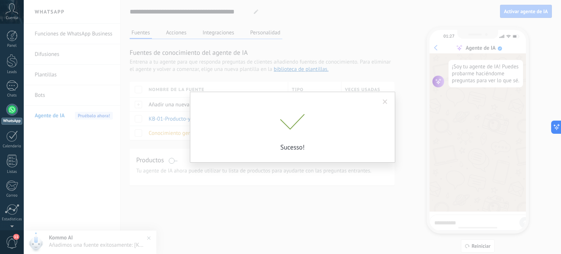
click at [134, 105] on div "Sucesso!" at bounding box center [292, 127] width 537 height 254
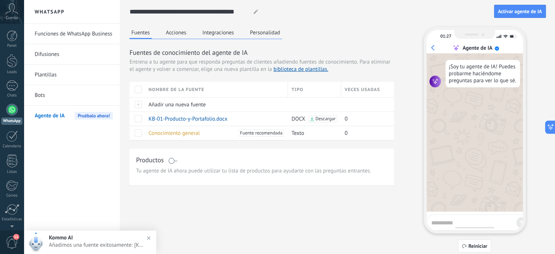
click at [134, 105] on div at bounding box center [137, 104] width 15 height 14
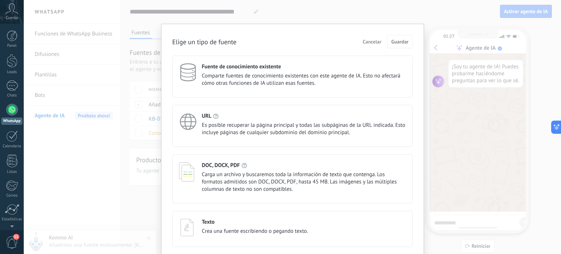
scroll to position [27, 0]
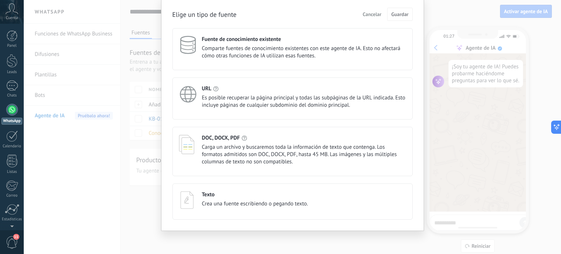
click at [222, 139] on h4 "DOC, DOCX, PDF" at bounding box center [221, 137] width 38 height 7
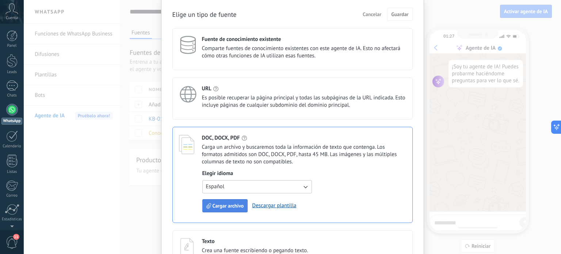
click at [222, 203] on span "Cargar archivo" at bounding box center [228, 205] width 31 height 5
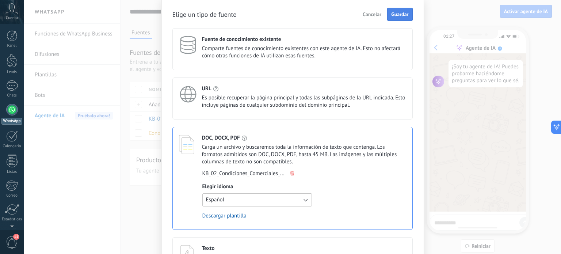
click at [397, 12] on span "Guardar" at bounding box center [399, 14] width 17 height 5
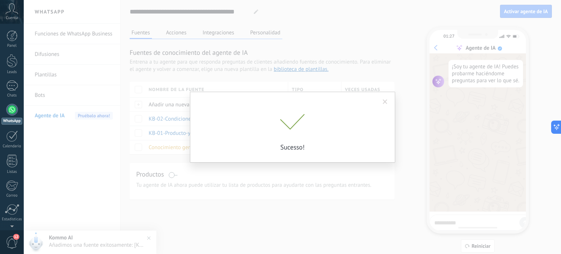
click at [273, 168] on div "Sucesso!" at bounding box center [292, 127] width 537 height 254
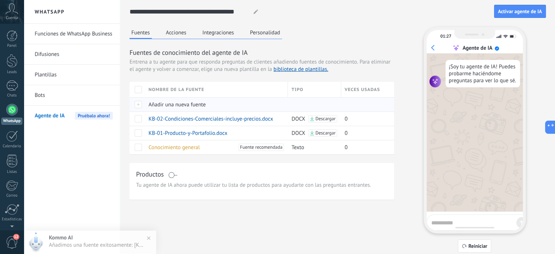
click at [134, 104] on div at bounding box center [137, 104] width 15 height 14
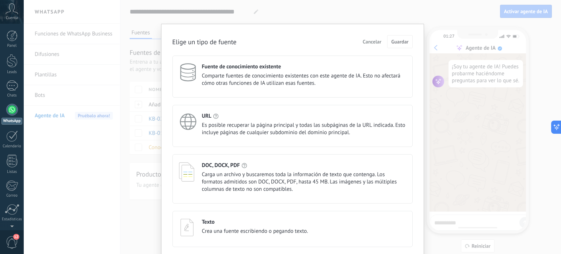
click at [228, 165] on h4 "DOC, DOCX, PDF" at bounding box center [221, 165] width 38 height 7
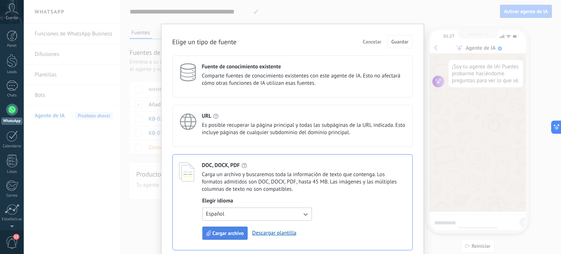
click at [217, 230] on span "Cargar archivo" at bounding box center [228, 232] width 31 height 5
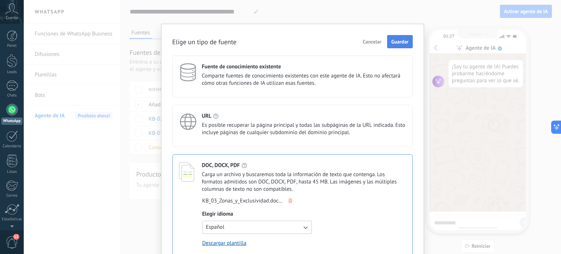
click at [392, 42] on span "Guardar" at bounding box center [399, 41] width 17 height 5
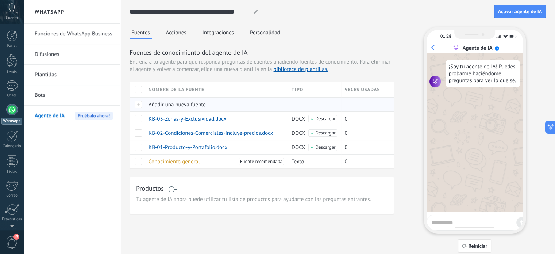
click at [172, 106] on span "Añadir una nueva fuente" at bounding box center [177, 104] width 57 height 7
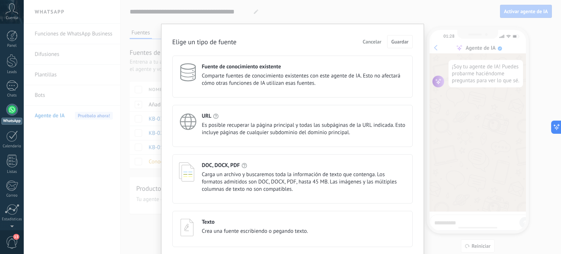
click at [225, 169] on div "DOC, DOCX, PDF Carga un archivo y buscaremos toda la información de texto que c…" at bounding box center [304, 177] width 204 height 31
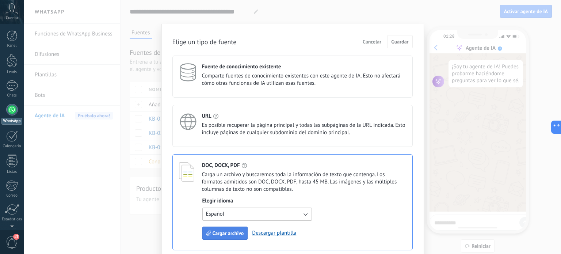
click at [222, 230] on span "Cargar archivo" at bounding box center [228, 232] width 31 height 5
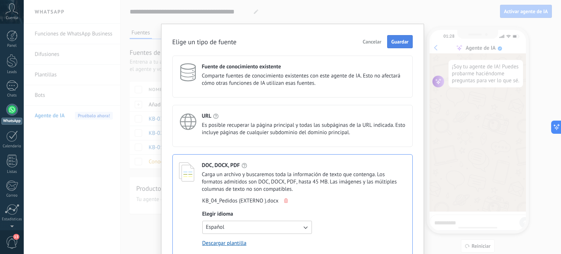
click at [396, 44] on span "Guardar" at bounding box center [399, 41] width 17 height 5
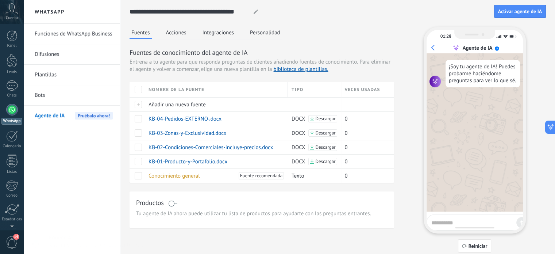
click at [165, 105] on span "Añadir una nueva fuente" at bounding box center [177, 104] width 57 height 7
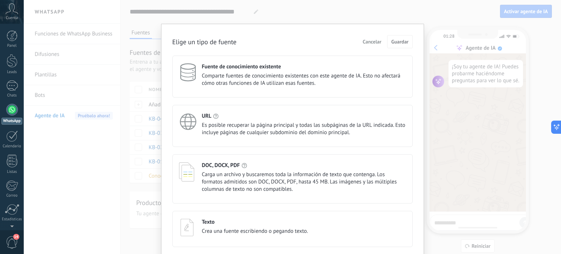
click at [276, 172] on span "Carga un archivo y buscaremos toda la información de texto que contenga. Los fo…" at bounding box center [304, 182] width 204 height 22
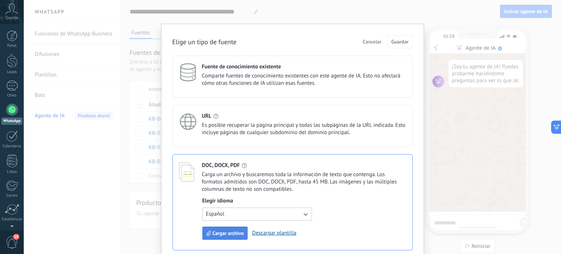
click at [227, 231] on span "Cargar archivo" at bounding box center [228, 232] width 31 height 5
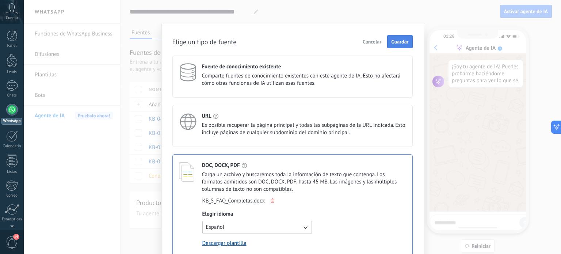
click at [392, 46] on button "Guardar" at bounding box center [399, 41] width 25 height 13
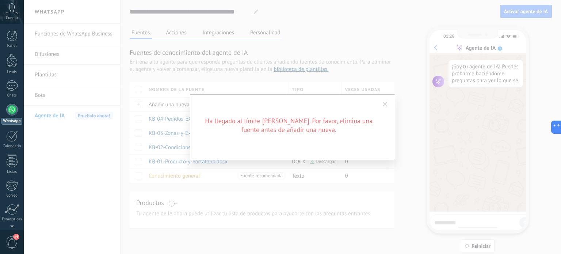
click at [381, 106] on span at bounding box center [385, 104] width 12 height 12
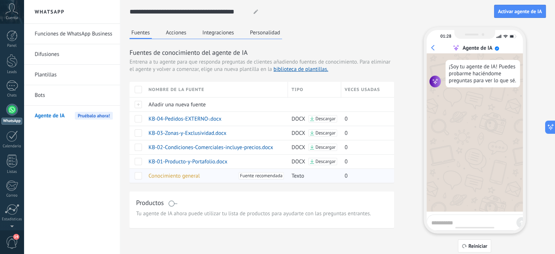
click at [140, 175] on span at bounding box center [138, 175] width 7 height 7
click at [165, 175] on span "Eliminar" at bounding box center [162, 175] width 19 height 14
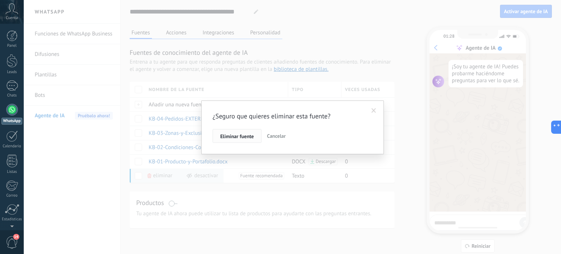
click at [242, 139] on span "Eliminar fuente" at bounding box center [237, 136] width 34 height 5
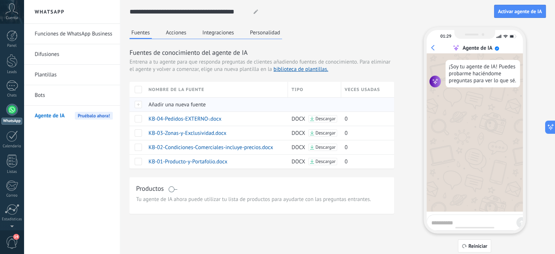
click at [138, 102] on div at bounding box center [137, 104] width 15 height 14
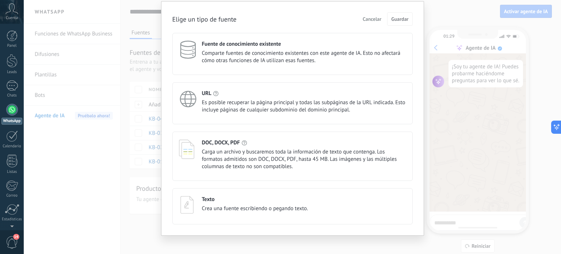
scroll to position [23, 0]
click at [239, 148] on span "Carga un archivo y buscaremos toda la información de texto que contenga. Los fo…" at bounding box center [304, 159] width 204 height 22
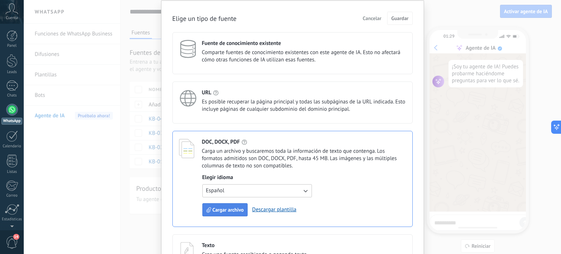
click at [234, 210] on span "Cargar archivo" at bounding box center [228, 209] width 31 height 5
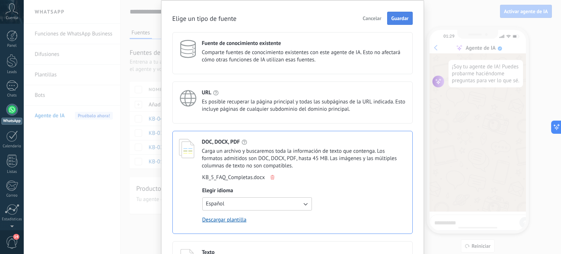
click at [401, 16] on span "Guardar" at bounding box center [399, 18] width 17 height 5
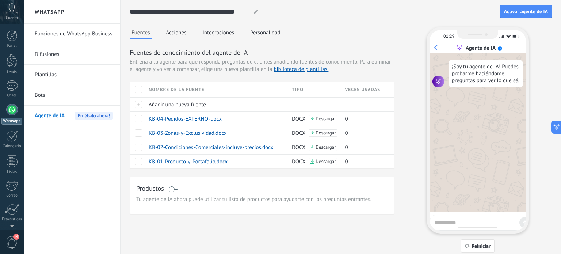
scroll to position [0, 0]
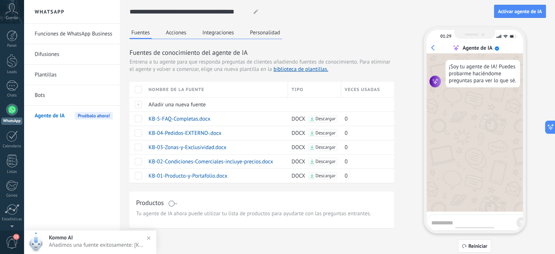
click at [459, 227] on div at bounding box center [474, 227] width 39 height 1
click at [454, 225] on textarea at bounding box center [473, 221] width 82 height 9
type textarea "**********"
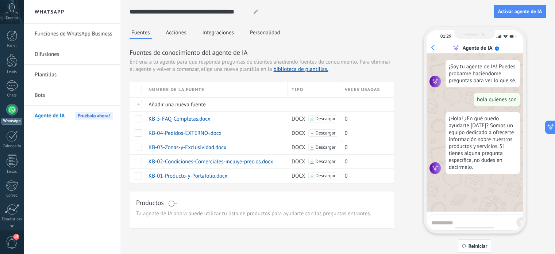
click at [250, 34] on button "Personalidad" at bounding box center [265, 32] width 34 height 11
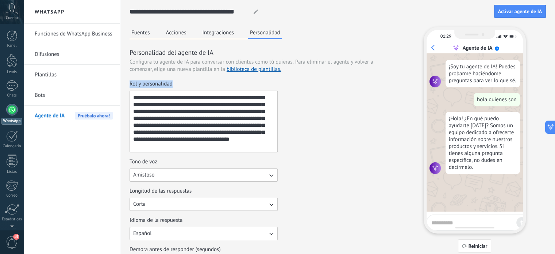
drag, startPoint x: 174, startPoint y: 85, endPoint x: 124, endPoint y: 84, distance: 49.7
click at [124, 84] on div "**********" at bounding box center [338, 252] width 435 height 504
copy span "Rol y personalidad"
click at [147, 36] on button "Fuentes" at bounding box center [141, 32] width 22 height 11
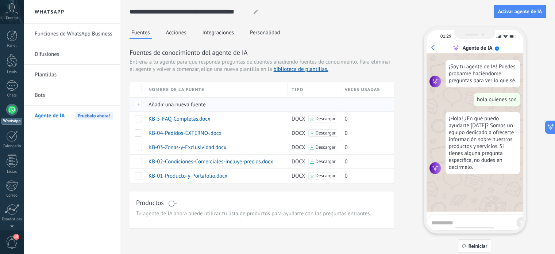
click at [149, 103] on span "Añadir una nueva fuente" at bounding box center [177, 104] width 57 height 7
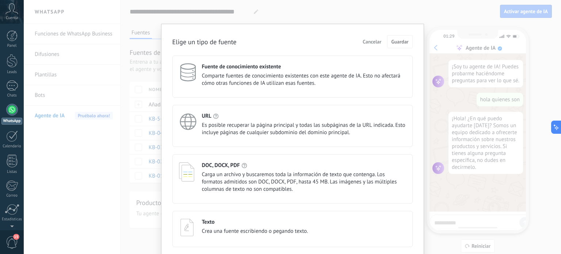
click at [207, 125] on span "Es posible recuperar la página principal y todas las subpáginas de la URL indic…" at bounding box center [304, 129] width 204 height 15
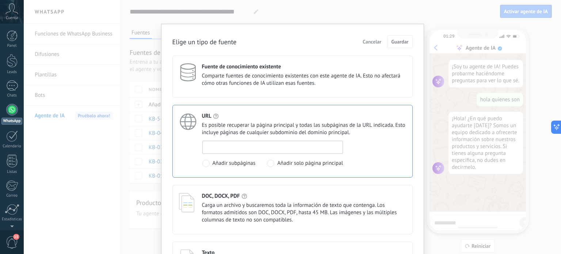
click at [227, 147] on input at bounding box center [273, 147] width 140 height 12
type input "*"
paste input "**********"
type input "**********"
click at [401, 40] on span "Guardar" at bounding box center [399, 41] width 17 height 5
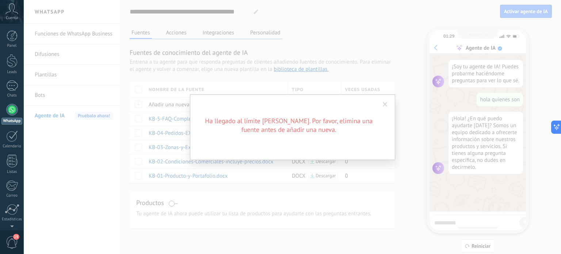
click at [307, 164] on div "Ha llegado al límite [PERSON_NAME]. Por favor, elimina una fuente antes de añad…" at bounding box center [292, 127] width 537 height 254
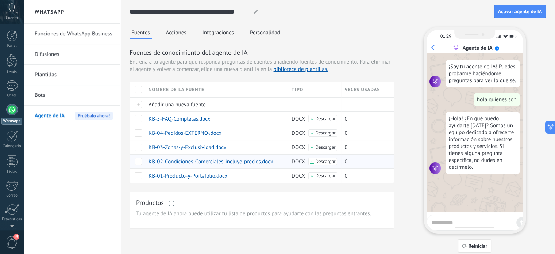
click at [135, 162] on span at bounding box center [138, 161] width 7 height 7
click at [136, 149] on span at bounding box center [138, 147] width 7 height 7
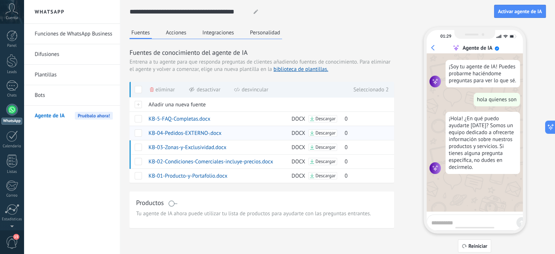
click at [136, 130] on span at bounding box center [138, 132] width 7 height 7
click at [139, 121] on span at bounding box center [138, 118] width 7 height 7
click at [161, 87] on span "Eliminar" at bounding box center [165, 90] width 19 height 14
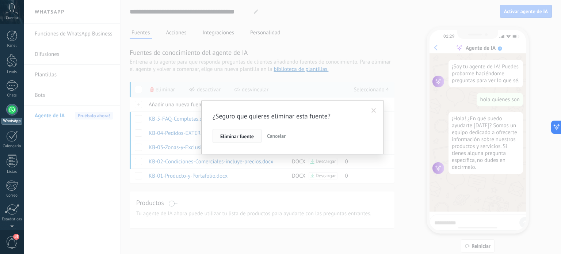
click at [229, 135] on span "Eliminar fuente" at bounding box center [237, 136] width 34 height 5
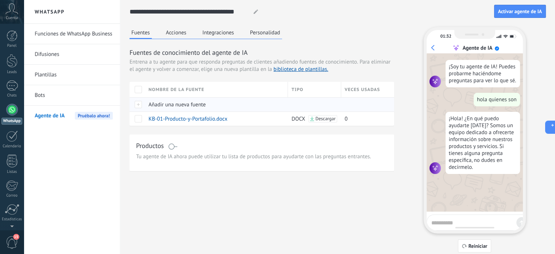
click at [142, 108] on div at bounding box center [137, 104] width 15 height 14
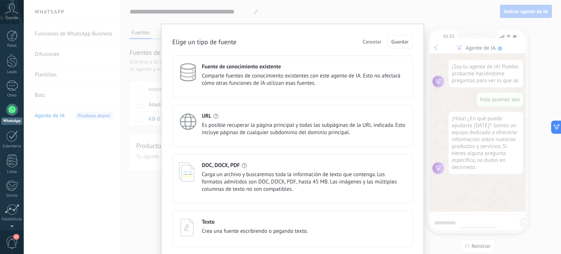
click at [255, 189] on span "Carga un archivo y buscaremos toda la información de texto que contenga. Los fo…" at bounding box center [304, 182] width 204 height 22
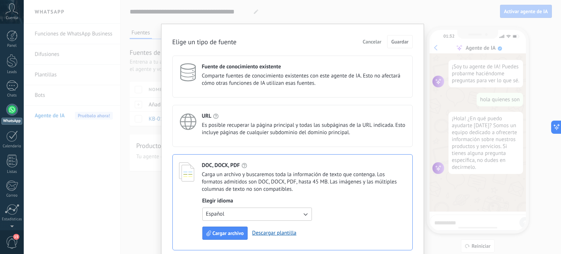
click at [225, 226] on div "Elegir idioma Español Cargar archivo Descargar plantilla" at bounding box center [257, 218] width 110 height 42
click at [221, 232] on span "Cargar archivo" at bounding box center [228, 232] width 31 height 5
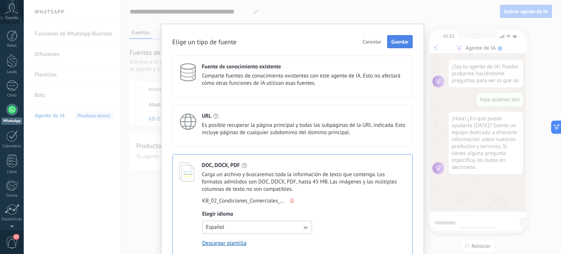
click at [403, 40] on span "Guardar" at bounding box center [399, 41] width 17 height 5
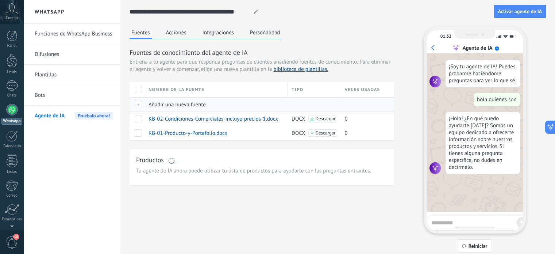
click at [137, 100] on div at bounding box center [137, 104] width 15 height 14
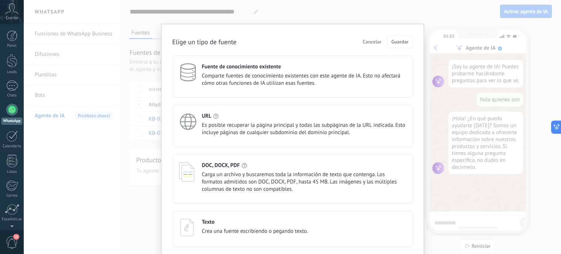
click at [248, 128] on span "Es posible recuperar la página principal y todas las subpáginas de la URL indic…" at bounding box center [304, 129] width 204 height 15
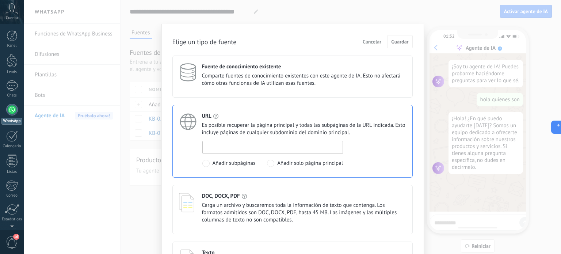
click at [230, 145] on input at bounding box center [273, 147] width 140 height 12
paste input "**********"
type input "**********"
click at [402, 38] on button "Guardar" at bounding box center [399, 41] width 25 height 13
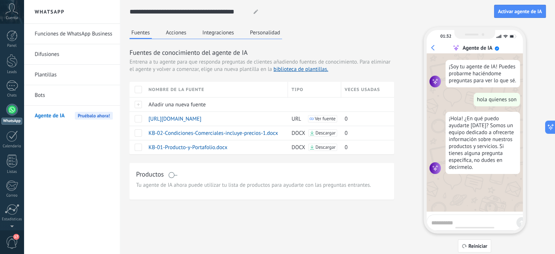
click at [183, 33] on button "Acciones" at bounding box center [176, 32] width 24 height 11
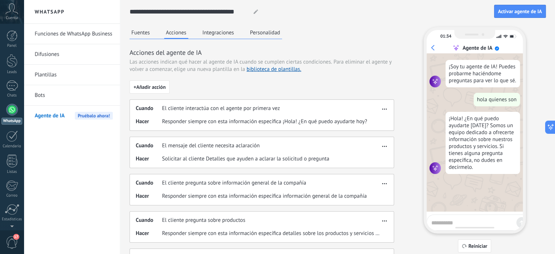
click at [254, 11] on icon at bounding box center [256, 11] width 4 height 4
drag, startPoint x: 245, startPoint y: 12, endPoint x: 193, endPoint y: 11, distance: 52.6
click at [193, 11] on input "**********" at bounding box center [189, 11] width 118 height 13
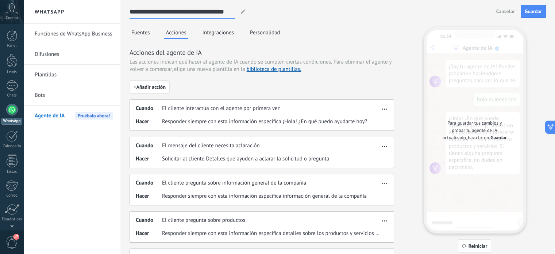
type input "**********"
click at [286, 23] on div "**********" at bounding box center [338, 214] width 417 height 429
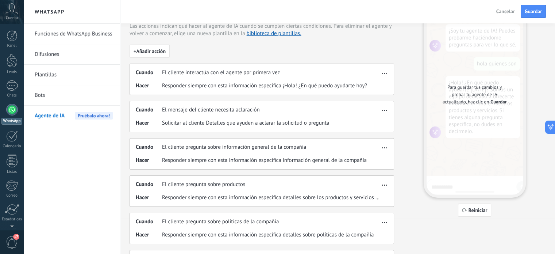
scroll to position [23, 0]
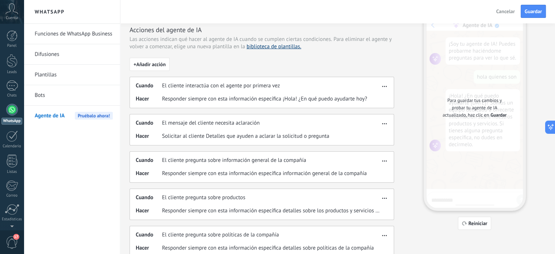
click at [284, 49] on link "biblioteca de plantillas." at bounding box center [274, 46] width 55 height 7
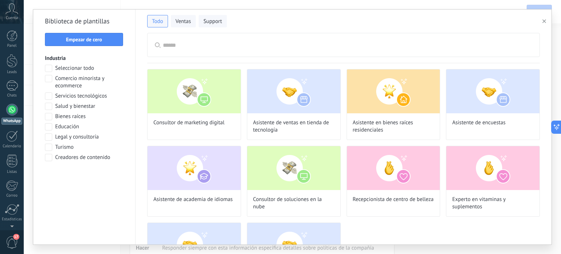
click at [546, 22] on button "button" at bounding box center [545, 21] width 12 height 9
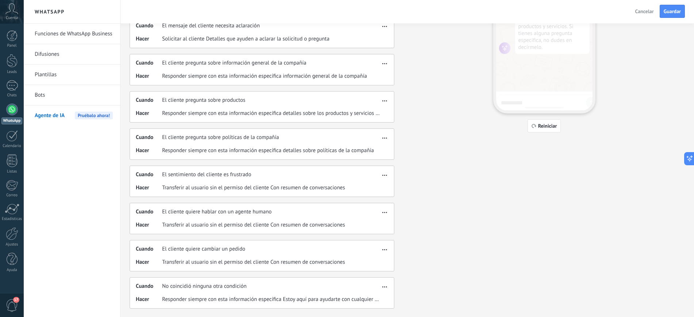
scroll to position [62, 0]
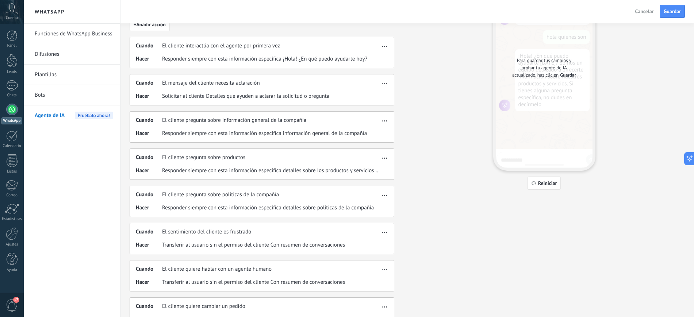
drag, startPoint x: 543, startPoint y: 3, endPoint x: 125, endPoint y: 199, distance: 462.2
click at [125, 199] on div "**********" at bounding box center [408, 156] width 574 height 437
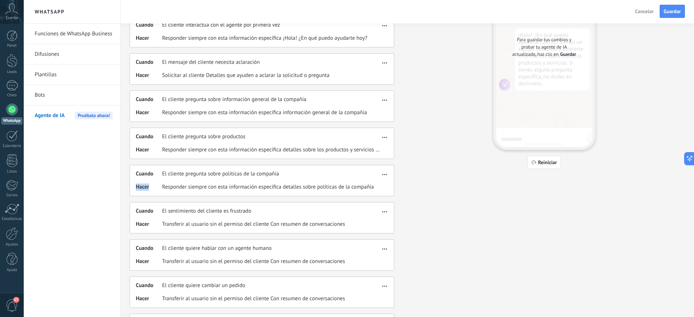
scroll to position [120, 0]
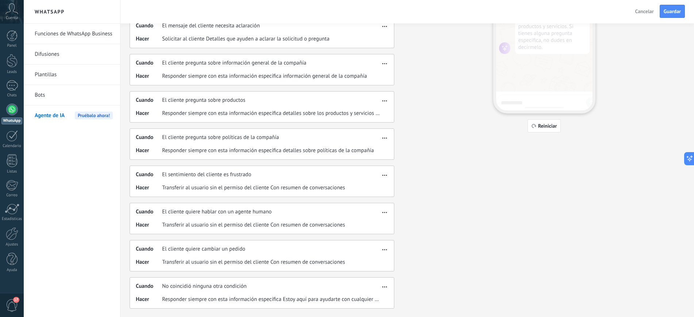
click at [261, 102] on div "Cuando El cliente pregunta sobre productos" at bounding box center [258, 100] width 244 height 7
click at [382, 99] on span "button" at bounding box center [384, 99] width 5 height 5
click at [426, 90] on div "Fuentes Acciones Integraciones Personalidad Acciones del agente de IA Las accio…" at bounding box center [407, 108] width 555 height 402
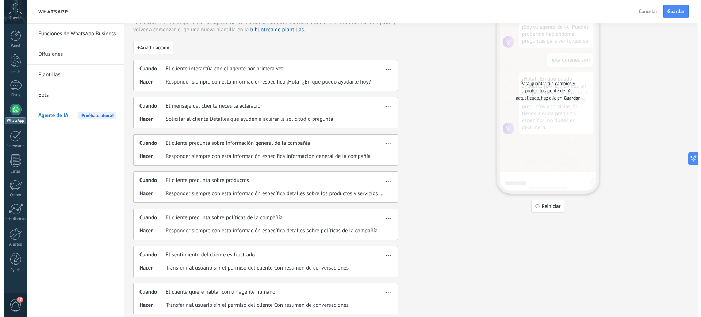
scroll to position [0, 0]
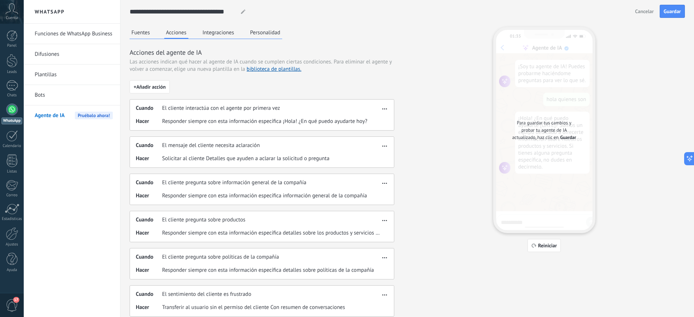
click at [148, 29] on button "Fuentes" at bounding box center [141, 32] width 22 height 11
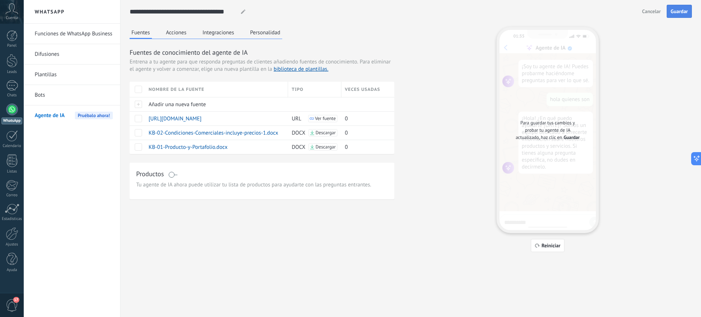
click at [561, 10] on span "Guardar" at bounding box center [679, 11] width 17 height 5
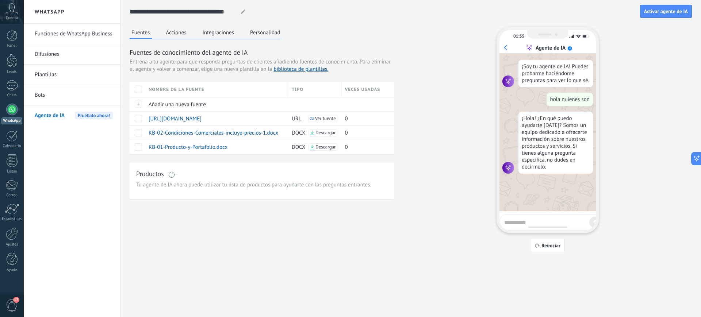
drag, startPoint x: 537, startPoint y: 244, endPoint x: 533, endPoint y: 254, distance: 11.3
click at [533, 253] on div "**********" at bounding box center [411, 130] width 581 height 261
click at [538, 247] on icon "button" at bounding box center [537, 246] width 5 height 4
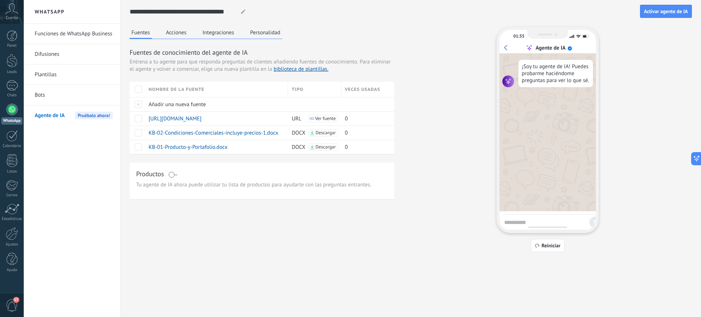
click at [536, 223] on textarea at bounding box center [545, 221] width 82 height 9
type textarea "**********"
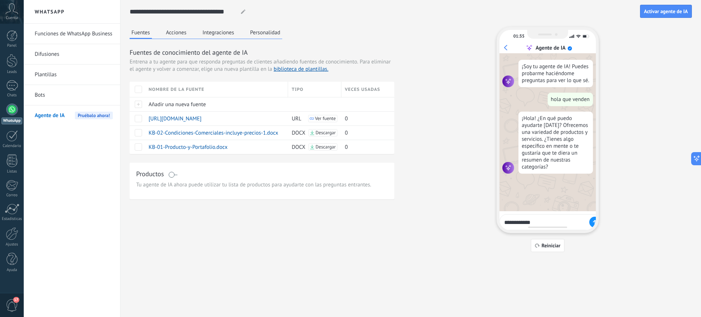
type textarea "**********"
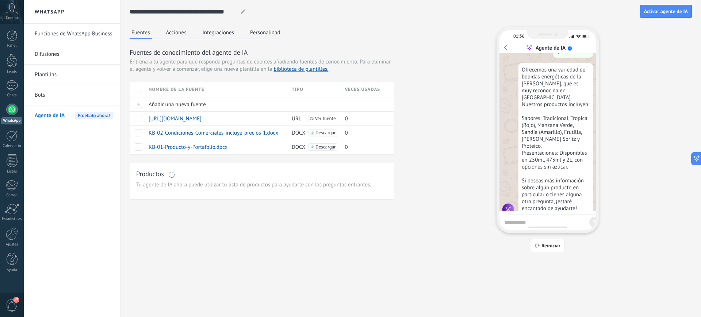
scroll to position [155, 0]
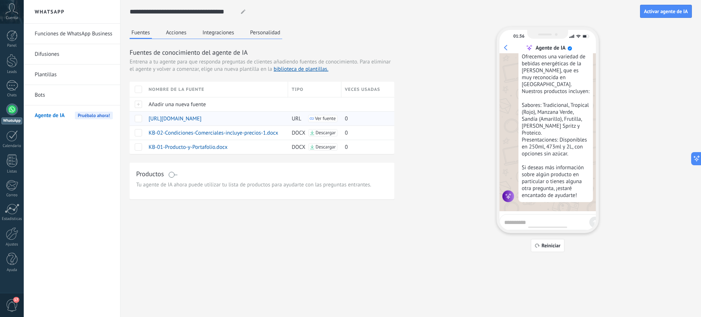
click at [138, 119] on span at bounding box center [138, 118] width 7 height 7
click at [257, 117] on span "Desactivar" at bounding box center [258, 118] width 24 height 14
click at [548, 244] on span "Reiniciar" at bounding box center [551, 245] width 19 height 5
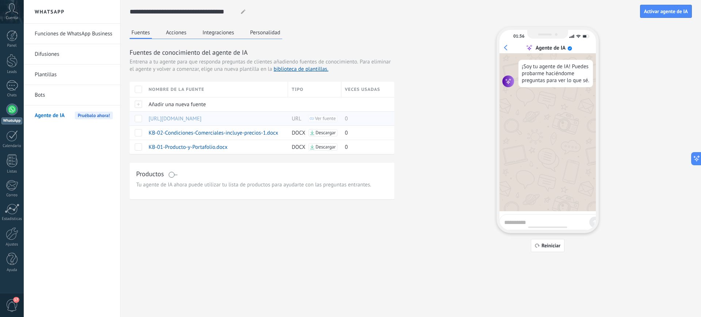
click at [526, 219] on textarea at bounding box center [545, 221] width 82 height 9
type textarea "*"
type textarea "**********"
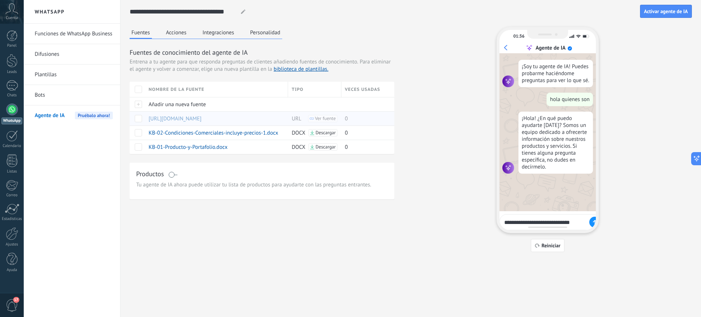
type textarea "**********"
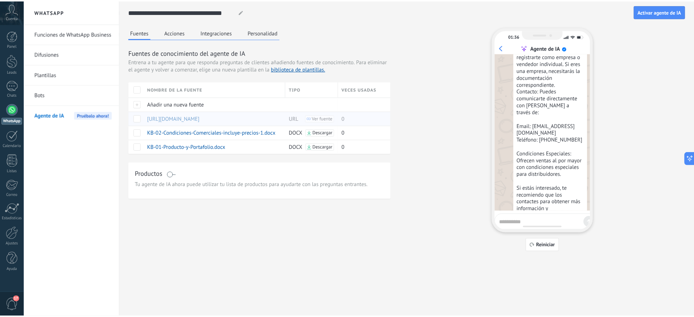
scroll to position [232, 0]
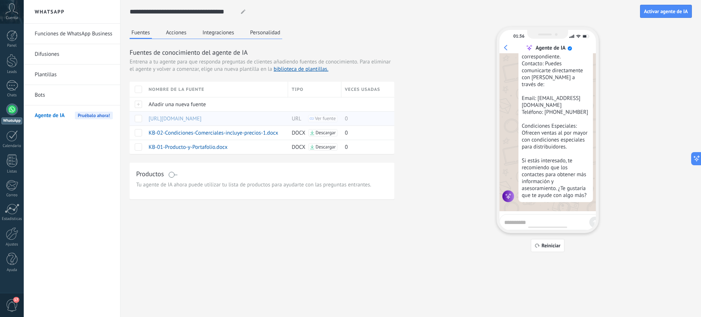
click at [271, 34] on button "Personalidad" at bounding box center [265, 32] width 34 height 11
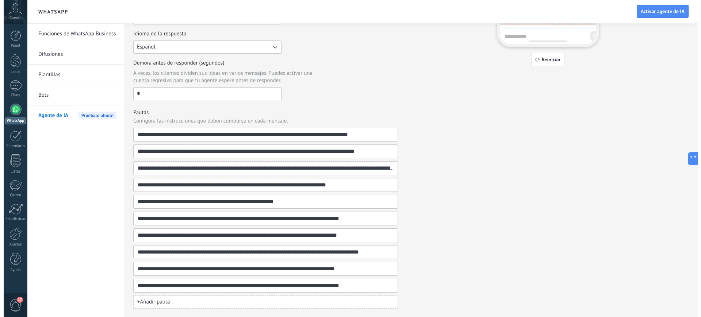
scroll to position [0, 0]
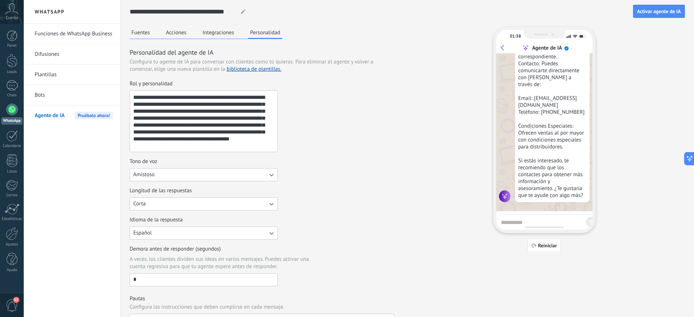
click at [140, 27] on button "Fuentes" at bounding box center [141, 32] width 22 height 11
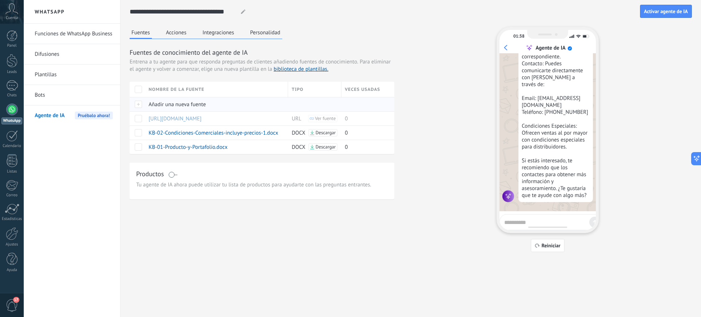
click at [137, 104] on div at bounding box center [137, 104] width 15 height 14
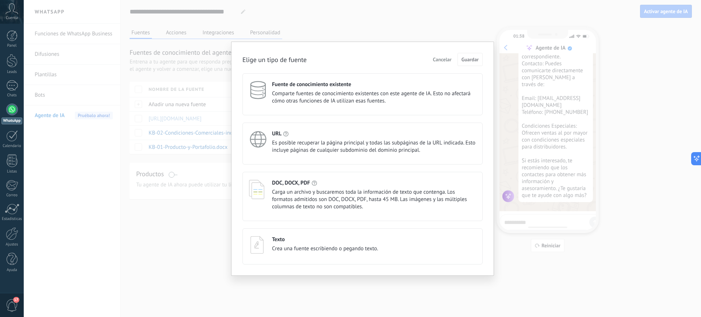
click at [327, 188] on div "DOC, DOCX, PDF Carga un archivo y buscaremos toda la información de texto que c…" at bounding box center [374, 195] width 204 height 31
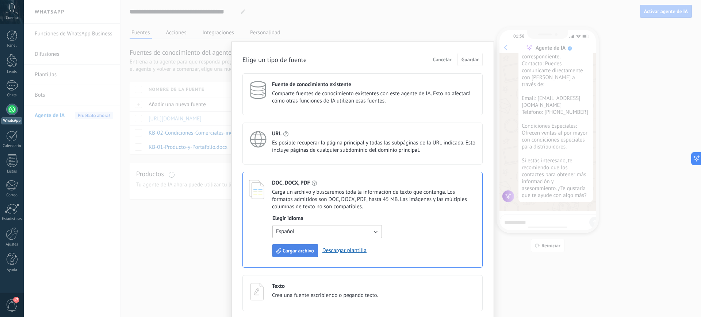
click at [294, 248] on span "Cargar archivo" at bounding box center [298, 250] width 31 height 5
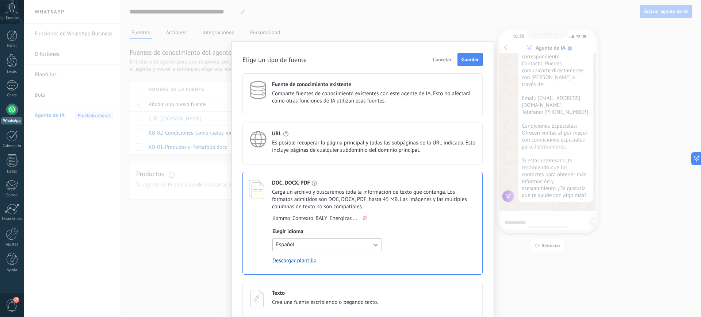
scroll to position [12, 0]
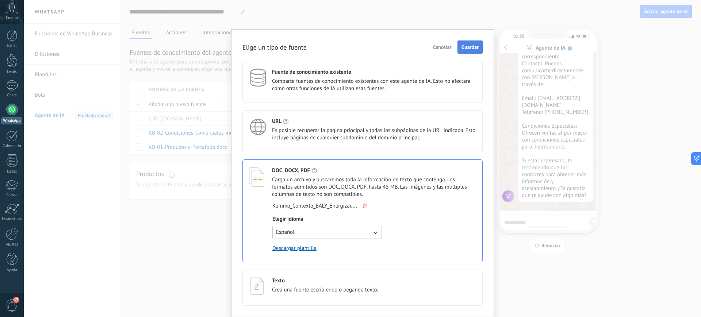
click at [459, 50] on button "Guardar" at bounding box center [470, 47] width 25 height 13
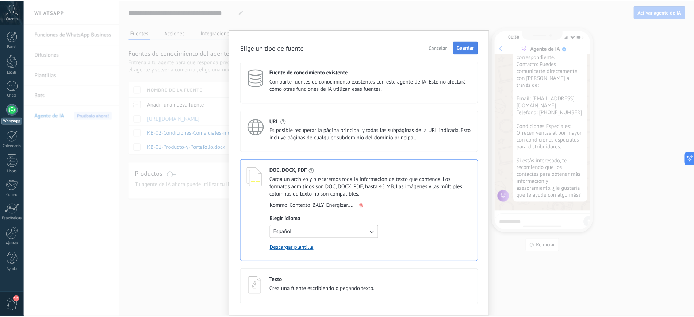
scroll to position [0, 0]
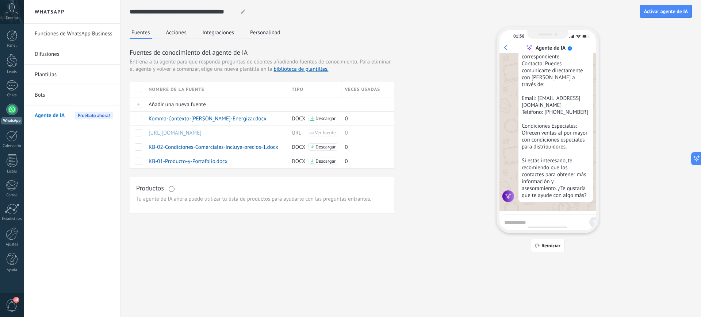
click at [263, 35] on button "Personalidad" at bounding box center [265, 32] width 34 height 11
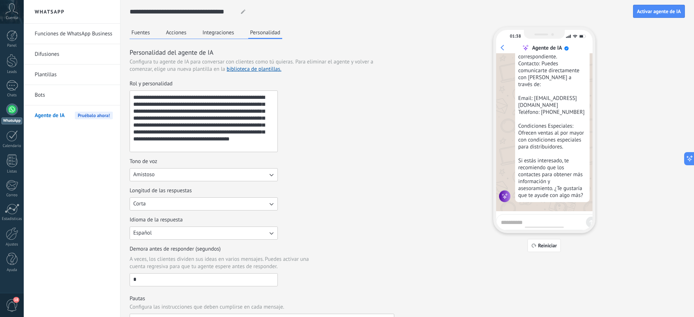
click at [184, 34] on button "Acciones" at bounding box center [176, 32] width 24 height 11
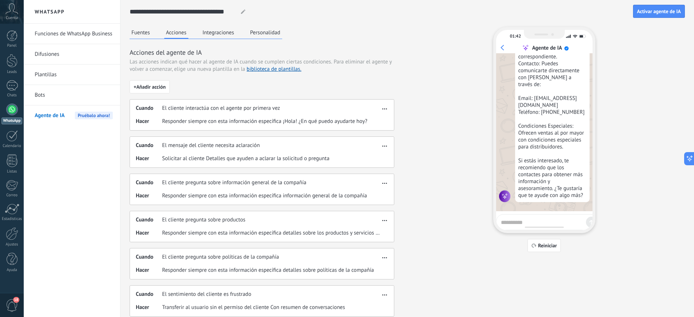
click at [256, 33] on button "Personalidad" at bounding box center [265, 32] width 34 height 11
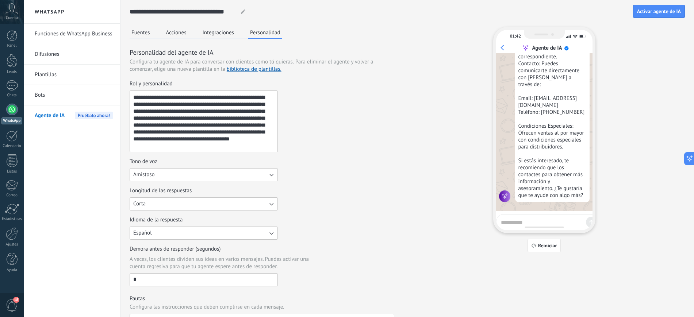
drag, startPoint x: 202, startPoint y: 145, endPoint x: 107, endPoint y: 79, distance: 115.9
click at [107, 79] on div "**********" at bounding box center [359, 158] width 671 height 317
paste textarea "**********"
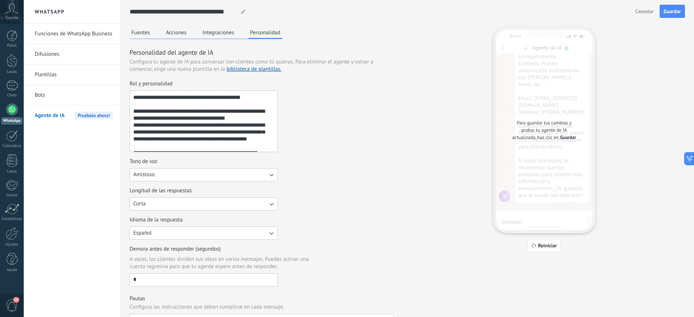
scroll to position [0, 0]
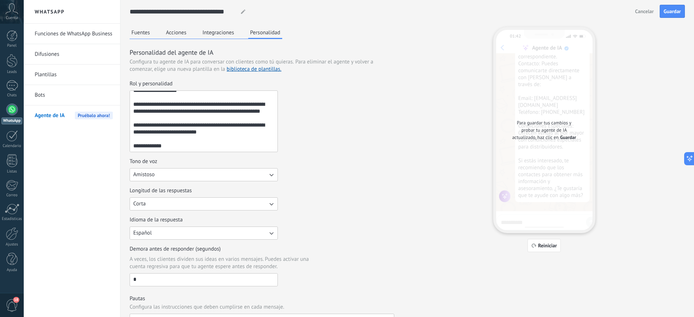
drag, startPoint x: 130, startPoint y: 96, endPoint x: 248, endPoint y: 306, distance: 241.0
click at [248, 253] on div "**********" at bounding box center [262, 271] width 265 height 447
paste textarea "**********"
type textarea "**********"
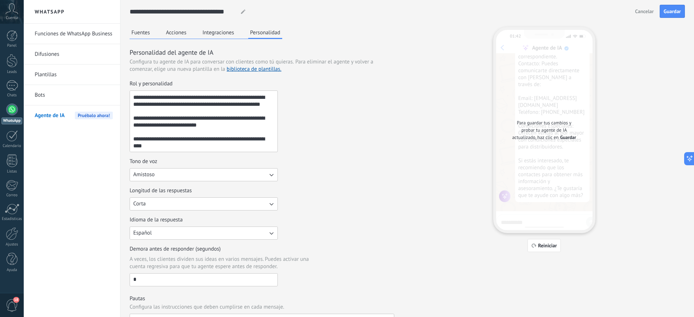
scroll to position [303, 0]
click at [167, 135] on textarea "Rol y personalidad" at bounding box center [203, 121] width 146 height 61
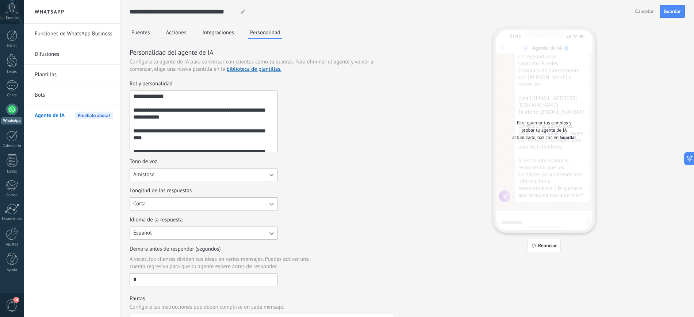
scroll to position [0, 0]
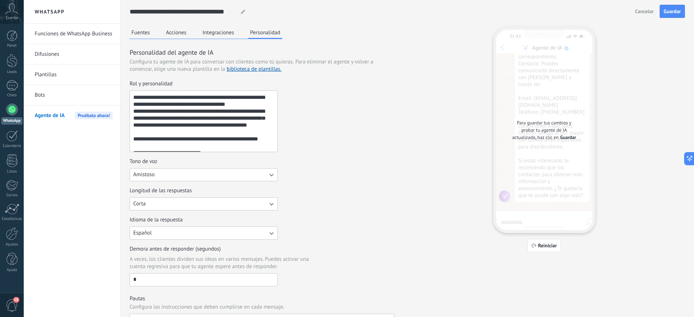
drag, startPoint x: 212, startPoint y: 150, endPoint x: 87, endPoint y: 13, distance: 185.9
click at [87, 13] on div "**********" at bounding box center [359, 158] width 671 height 317
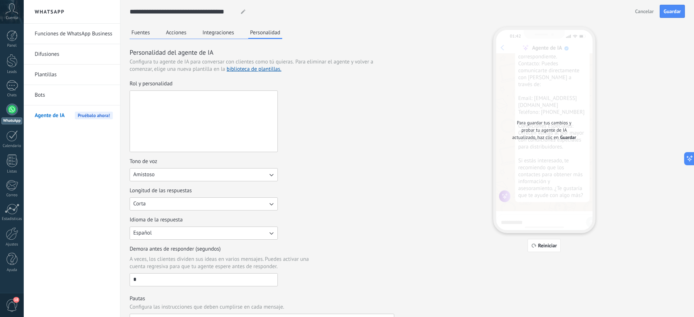
paste textarea "**********"
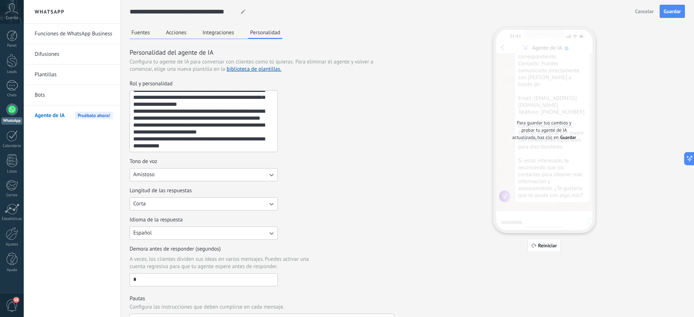
scroll to position [243, 0]
drag, startPoint x: 222, startPoint y: 147, endPoint x: 193, endPoint y: 144, distance: 29.0
click at [193, 144] on textarea "Rol y personalidad" at bounding box center [203, 121] width 146 height 61
drag, startPoint x: 201, startPoint y: 140, endPoint x: 180, endPoint y: 142, distance: 21.3
click at [180, 142] on textarea "Rol y personalidad" at bounding box center [203, 121] width 146 height 61
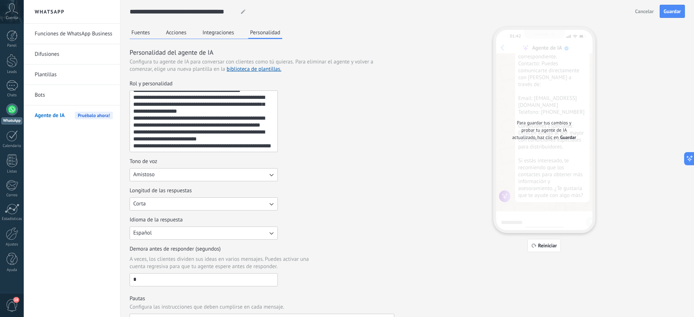
drag, startPoint x: 224, startPoint y: 146, endPoint x: 250, endPoint y: 139, distance: 26.6
click at [250, 139] on textarea "Rol y personalidad" at bounding box center [203, 121] width 146 height 61
type textarea "**********"
click at [199, 173] on button "Amistoso" at bounding box center [204, 174] width 148 height 13
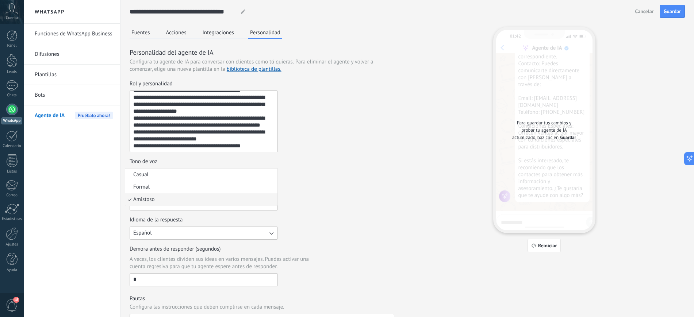
click at [199, 173] on li "Casual" at bounding box center [201, 175] width 152 height 12
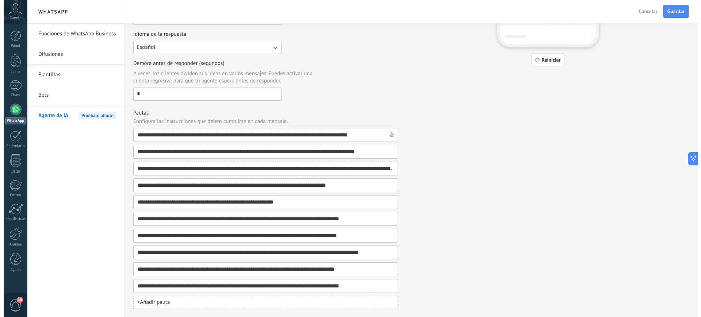
scroll to position [0, 0]
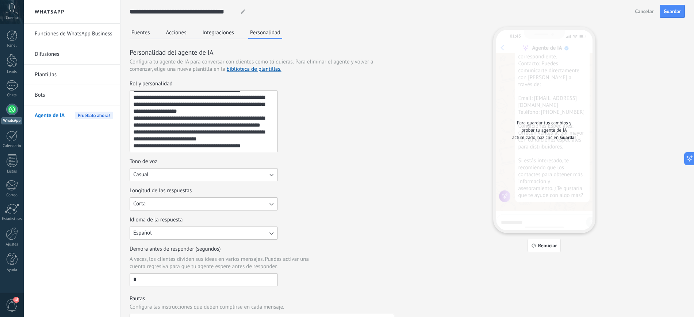
click at [177, 34] on button "Acciones" at bounding box center [176, 32] width 24 height 11
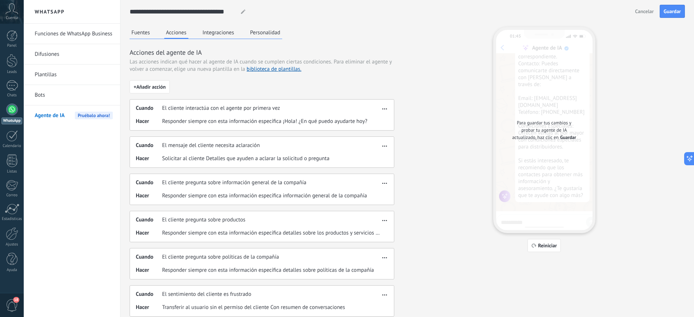
click at [381, 113] on div "Cuando El cliente interactúa con el agente por primera vez Hacer Responder siem…" at bounding box center [262, 114] width 265 height 31
click at [385, 111] on button "button" at bounding box center [385, 107] width 8 height 9
click at [372, 123] on span "Editar" at bounding box center [370, 119] width 14 height 7
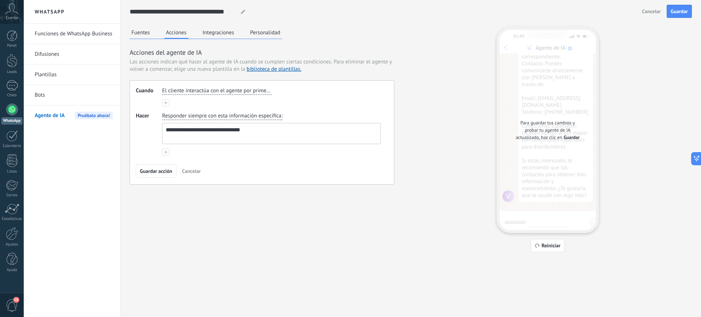
click at [246, 134] on textarea "**********" at bounding box center [271, 133] width 217 height 20
drag, startPoint x: 266, startPoint y: 133, endPoint x: 134, endPoint y: 130, distance: 132.6
click at [134, 130] on div "**********" at bounding box center [262, 132] width 265 height 104
paste textarea "**********"
click at [167, 130] on textarea "**********" at bounding box center [271, 133] width 217 height 20
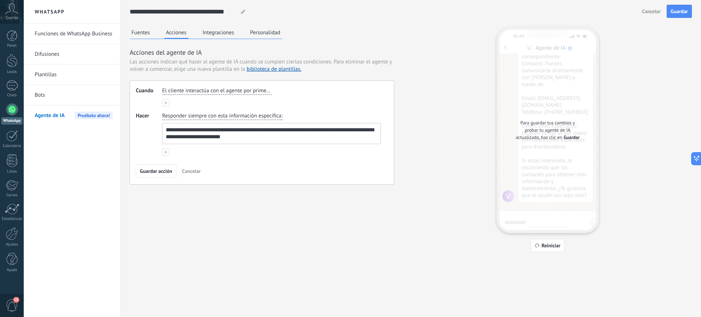
drag, startPoint x: 228, startPoint y: 131, endPoint x: 350, endPoint y: 129, distance: 122.0
click at [350, 129] on textarea "**********" at bounding box center [271, 133] width 217 height 20
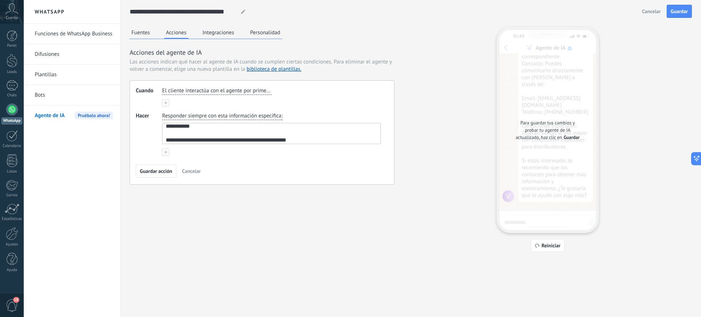
scroll to position [61, 0]
drag, startPoint x: 203, startPoint y: 130, endPoint x: 279, endPoint y: 142, distance: 76.9
click at [279, 142] on textarea "**********" at bounding box center [271, 133] width 217 height 20
click at [280, 140] on textarea "**********" at bounding box center [271, 133] width 217 height 20
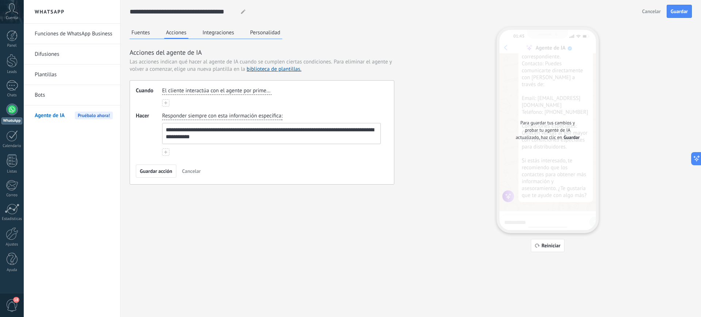
drag, startPoint x: 205, startPoint y: 137, endPoint x: 217, endPoint y: 114, distance: 26.1
click at [217, 114] on div "**********" at bounding box center [272, 128] width 222 height 35
click at [251, 133] on textarea "**********" at bounding box center [271, 133] width 217 height 20
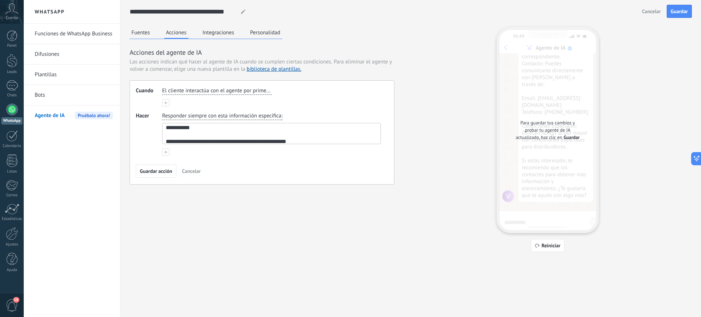
scroll to position [10, 0]
drag, startPoint x: 223, startPoint y: 141, endPoint x: 211, endPoint y: 126, distance: 19.6
click at [211, 126] on textarea "**********" at bounding box center [271, 133] width 217 height 20
click at [254, 144] on textarea "**********" at bounding box center [271, 133] width 217 height 20
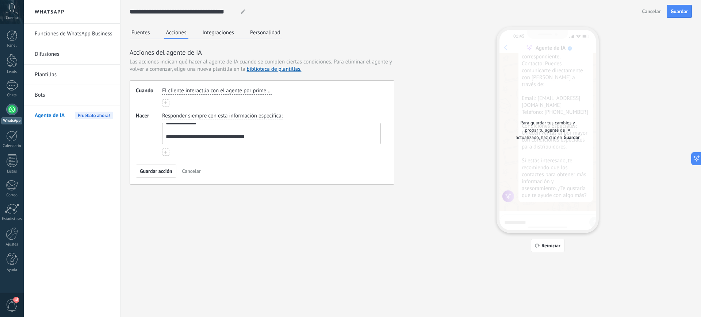
scroll to position [0, 0]
click at [253, 140] on textarea "**********" at bounding box center [271, 133] width 217 height 20
click at [222, 141] on textarea "**********" at bounding box center [271, 133] width 217 height 20
click at [260, 141] on textarea "**********" at bounding box center [271, 133] width 217 height 20
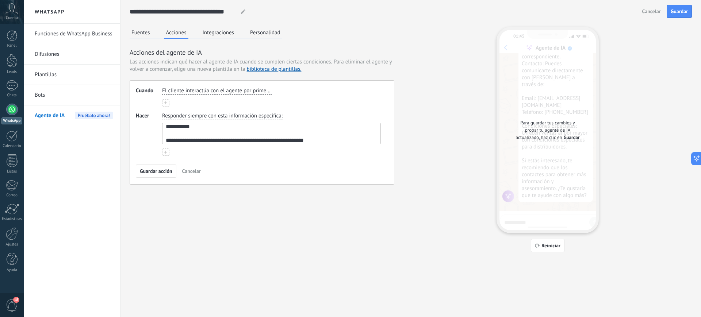
click at [258, 141] on textarea "**********" at bounding box center [271, 133] width 217 height 20
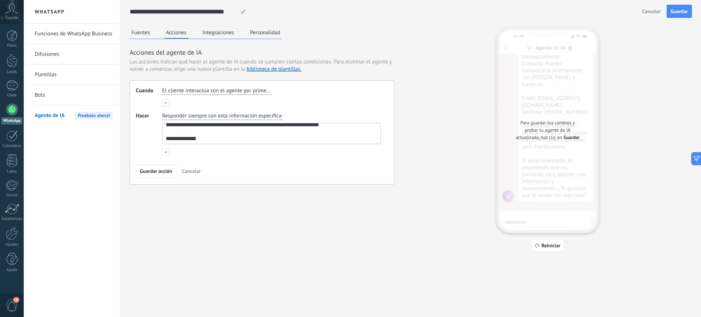
click at [219, 135] on textarea "**********" at bounding box center [271, 133] width 217 height 20
click at [206, 134] on textarea "**********" at bounding box center [271, 133] width 217 height 20
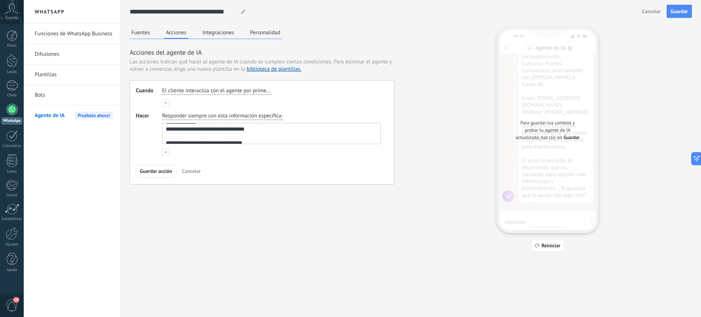
click at [198, 138] on textarea "**********" at bounding box center [271, 133] width 217 height 20
click at [241, 140] on textarea "**********" at bounding box center [271, 133] width 217 height 20
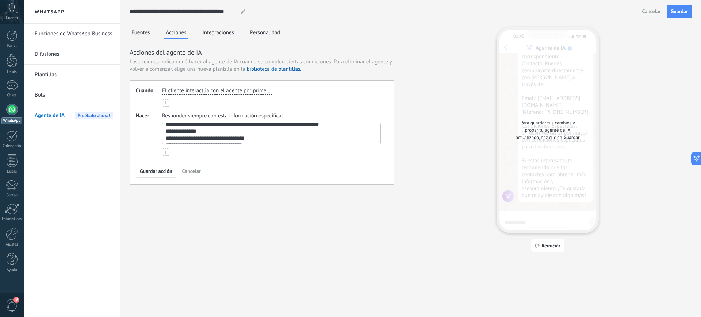
scroll to position [11, 0]
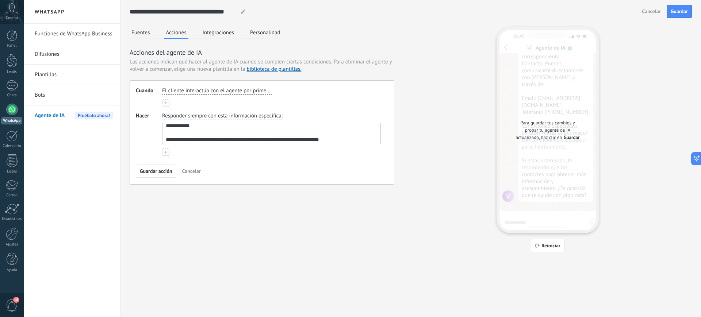
click at [272, 141] on textarea "**********" at bounding box center [271, 133] width 217 height 20
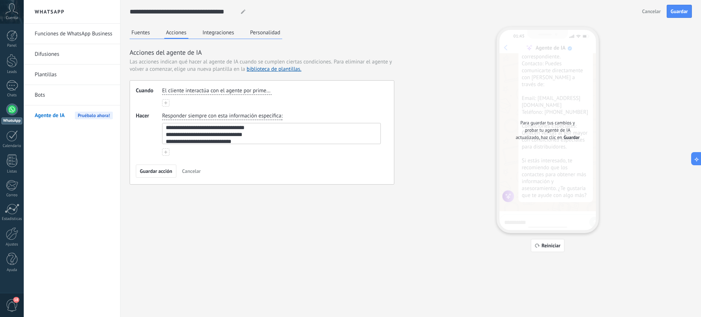
scroll to position [41, 0]
drag, startPoint x: 240, startPoint y: 136, endPoint x: 159, endPoint y: 137, distance: 81.1
click at [159, 137] on div "**********" at bounding box center [262, 133] width 252 height 43
paste textarea "**********"
drag, startPoint x: 279, startPoint y: 138, endPoint x: 148, endPoint y: 134, distance: 131.9
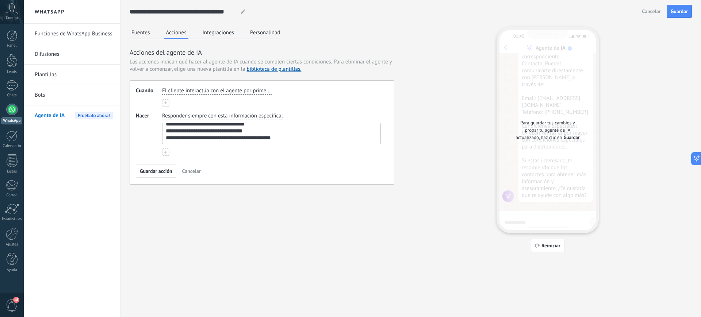
click at [148, 134] on div "**********" at bounding box center [262, 133] width 252 height 43
click at [260, 130] on textarea "**********" at bounding box center [271, 133] width 217 height 20
drag, startPoint x: 280, startPoint y: 140, endPoint x: 163, endPoint y: 133, distance: 118.1
click at [163, 133] on textarea "**********" at bounding box center [271, 133] width 217 height 20
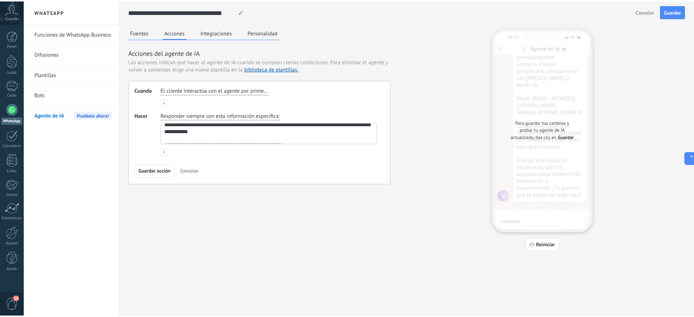
scroll to position [0, 0]
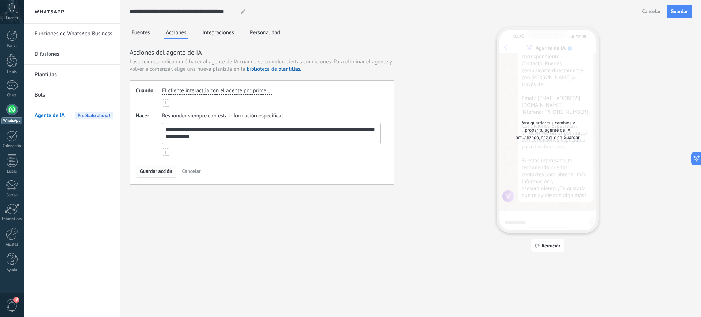
type textarea "**********"
click at [155, 171] on span "Guardar acción" at bounding box center [156, 171] width 33 height 5
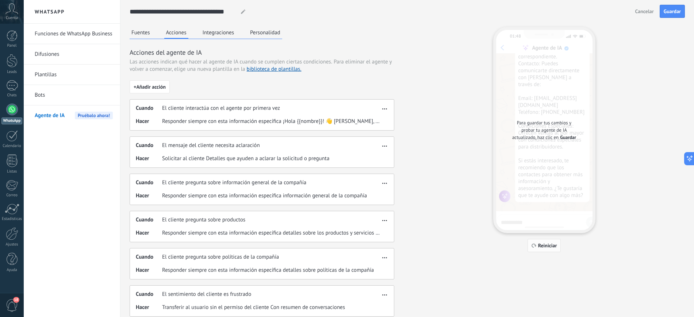
click at [538, 241] on button "Reiniciar" at bounding box center [545, 245] width 34 height 13
click at [545, 244] on span "Reiniciar" at bounding box center [547, 245] width 19 height 5
click at [561, 9] on span "Guardar" at bounding box center [672, 11] width 17 height 5
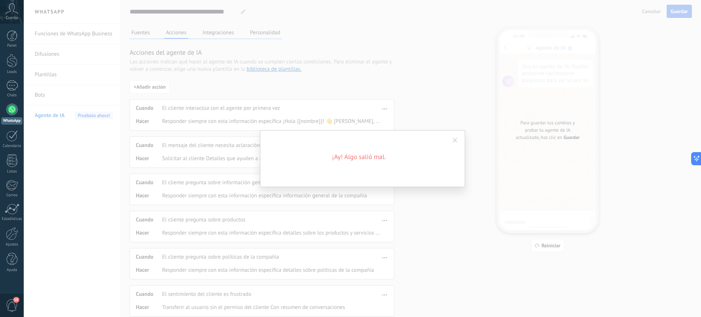
click at [385, 164] on div "¡Ay! Algo salió mal." at bounding box center [362, 158] width 205 height 57
click at [463, 195] on div "¡Ay! Algo salió mal." at bounding box center [362, 158] width 677 height 317
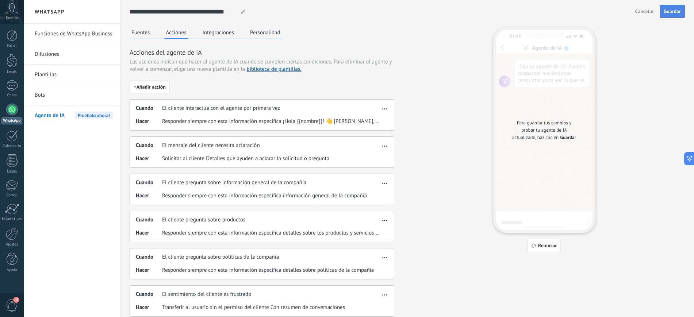
click at [561, 9] on span "Guardar" at bounding box center [672, 11] width 17 height 5
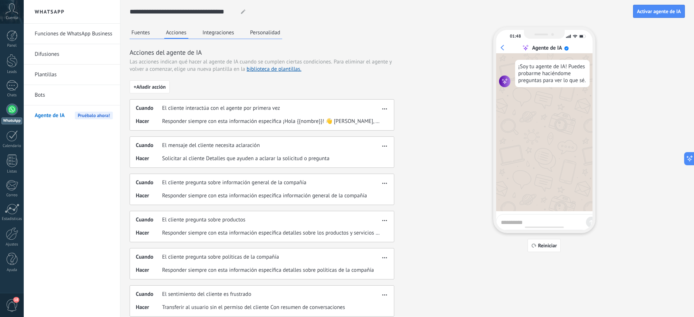
click at [511, 224] on textarea at bounding box center [542, 221] width 82 height 9
type textarea "****"
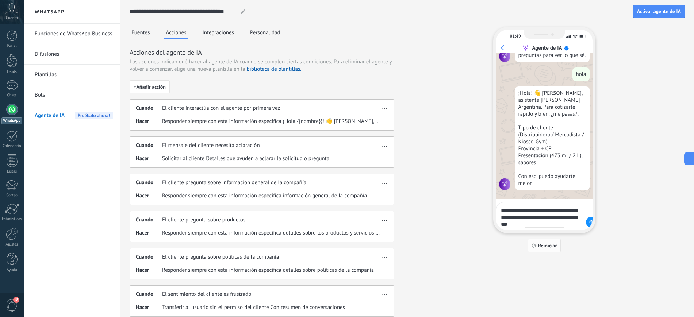
scroll to position [33, 0]
type textarea "**********"
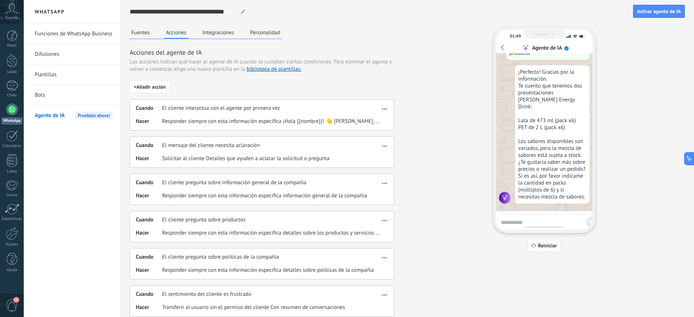
scroll to position [197, 0]
type textarea "*"
type textarea "**********"
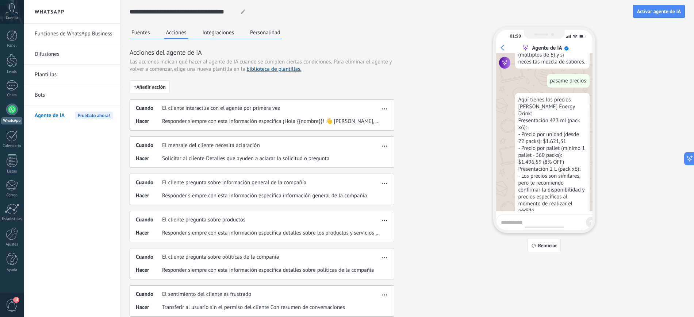
scroll to position [328, 0]
